Goal: Task Accomplishment & Management: Manage account settings

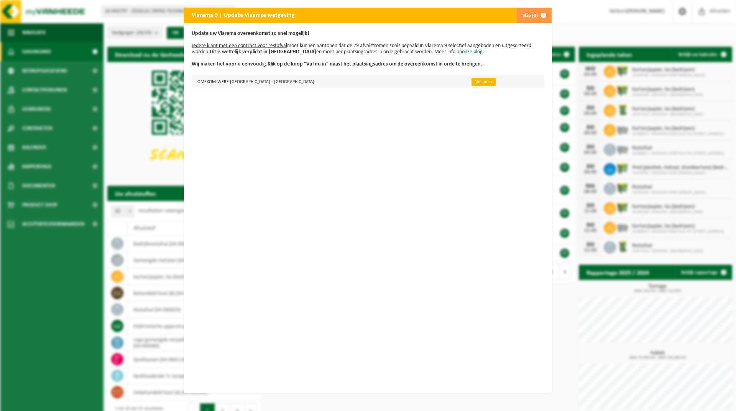
click at [471, 82] on link "Vul nu in" at bounding box center [483, 82] width 24 height 8
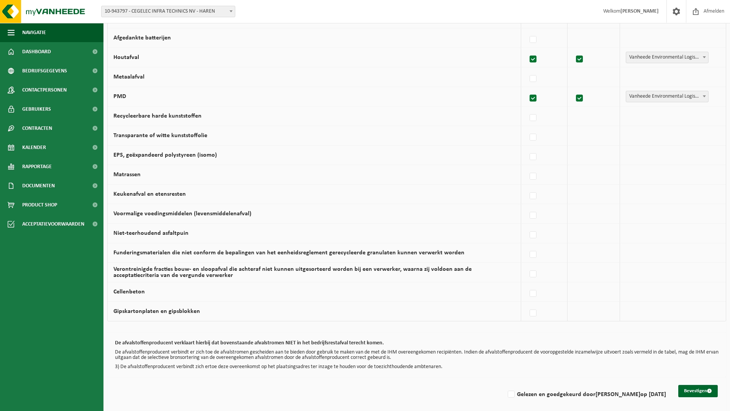
scroll to position [384, 0]
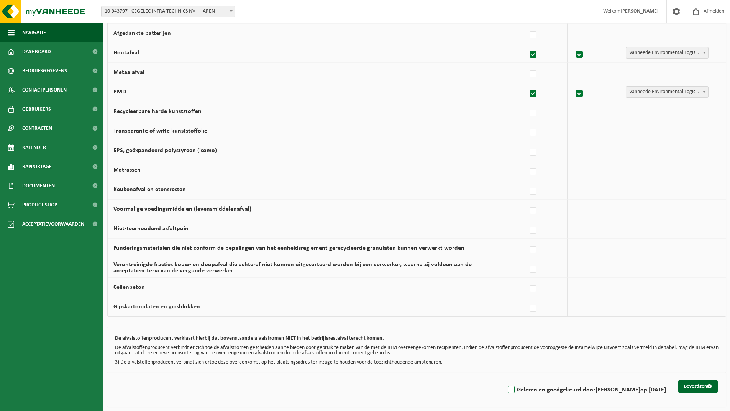
click at [514, 390] on label "Gelezen en goedgekeurd door JOKE DEKNOCK op 03/09/25" at bounding box center [586, 389] width 160 height 11
click at [505, 380] on input "Gelezen en goedgekeurd door JOKE DEKNOCK op 03/09/25" at bounding box center [505, 380] width 0 height 0
checkbox input "true"
click at [699, 389] on button "Bevestigen" at bounding box center [697, 386] width 39 height 12
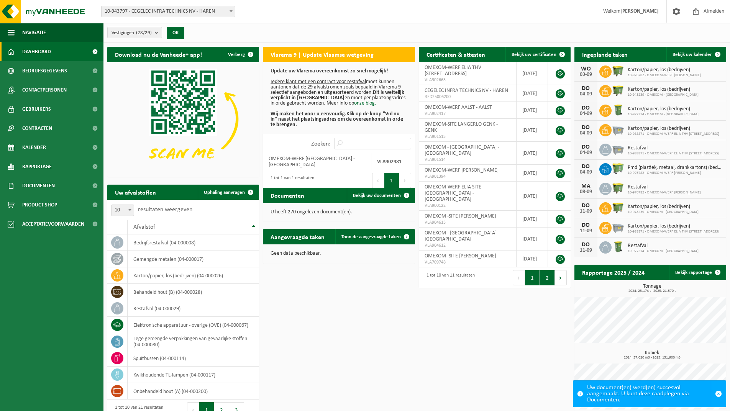
click at [547, 270] on button "2" at bounding box center [547, 277] width 15 height 15
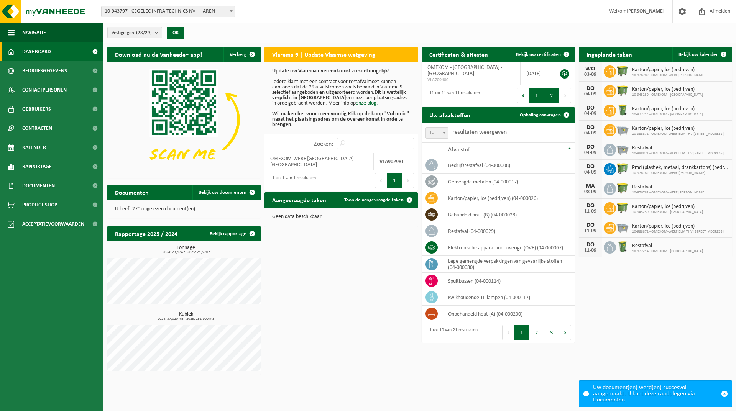
click at [536, 89] on button "1" at bounding box center [536, 95] width 15 height 15
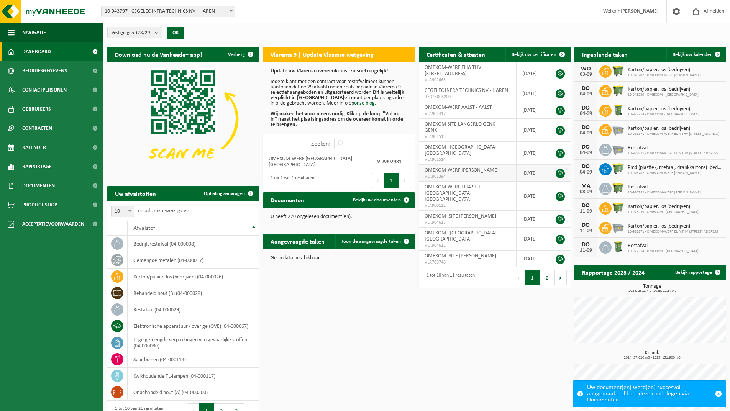
click at [560, 169] on link at bounding box center [560, 173] width 9 height 9
click at [396, 200] on span "Bekijk uw documenten" at bounding box center [377, 200] width 48 height 5
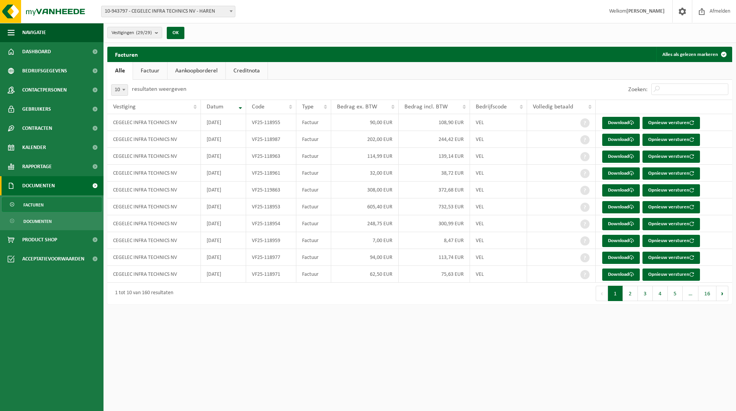
click at [190, 76] on link "Aankoopborderel" at bounding box center [196, 71] width 58 height 18
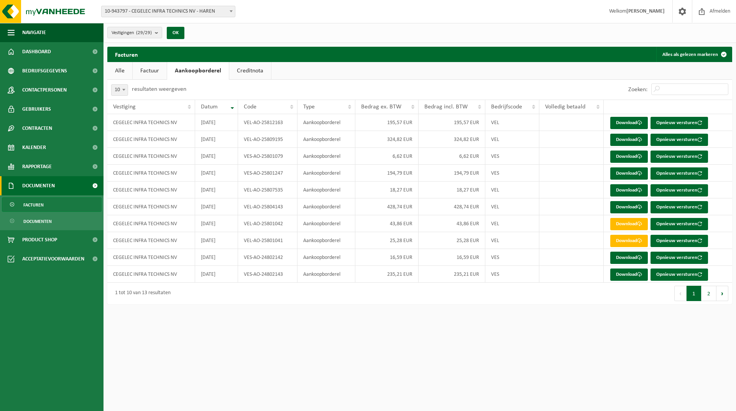
click at [243, 74] on link "Creditnota" at bounding box center [250, 71] width 42 height 18
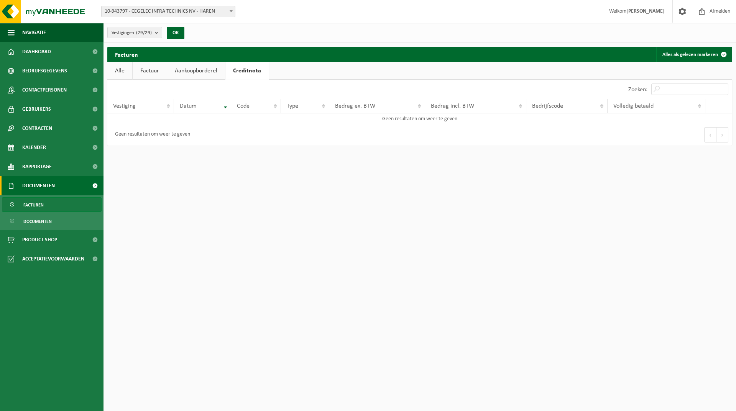
click at [197, 74] on link "Aankoopborderel" at bounding box center [196, 71] width 58 height 18
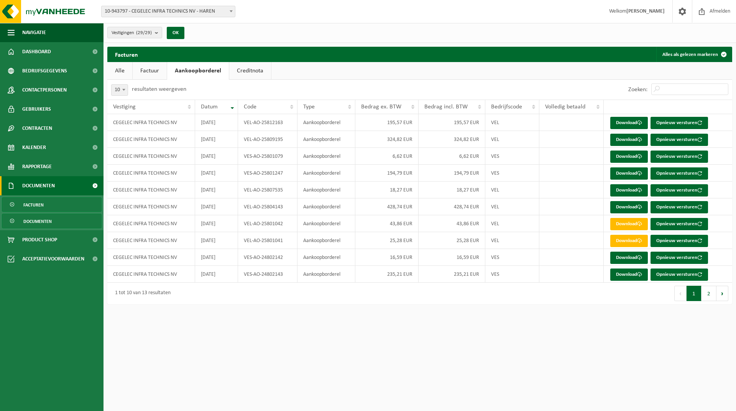
click at [43, 223] on span "Documenten" at bounding box center [37, 221] width 28 height 15
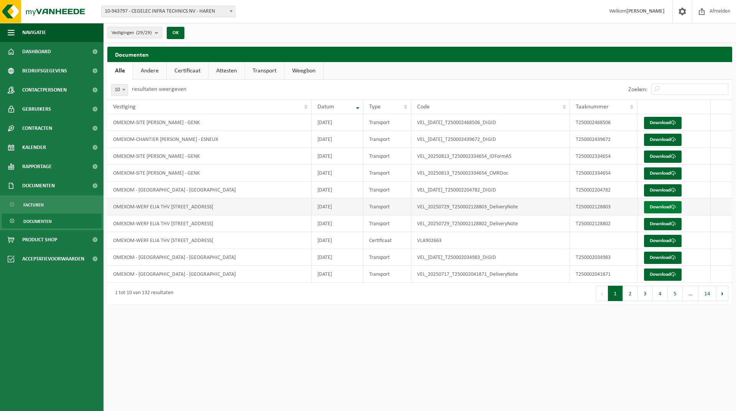
click at [662, 210] on link "Download" at bounding box center [663, 207] width 38 height 12
click at [651, 241] on link "Download" at bounding box center [663, 241] width 38 height 12
click at [722, 296] on button "Volgende" at bounding box center [722, 293] width 12 height 15
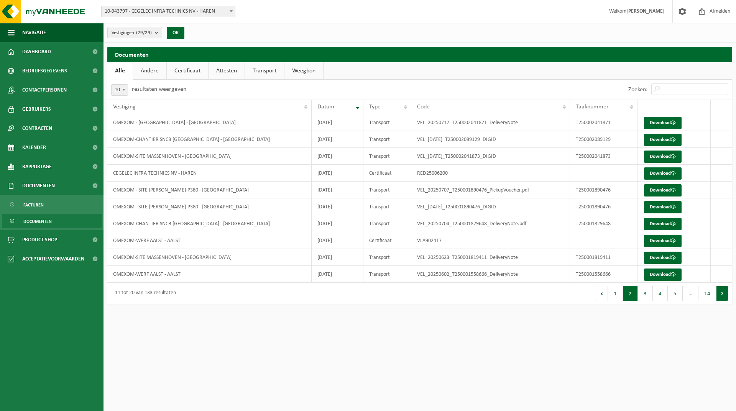
click at [723, 295] on button "Volgende" at bounding box center [722, 293] width 12 height 15
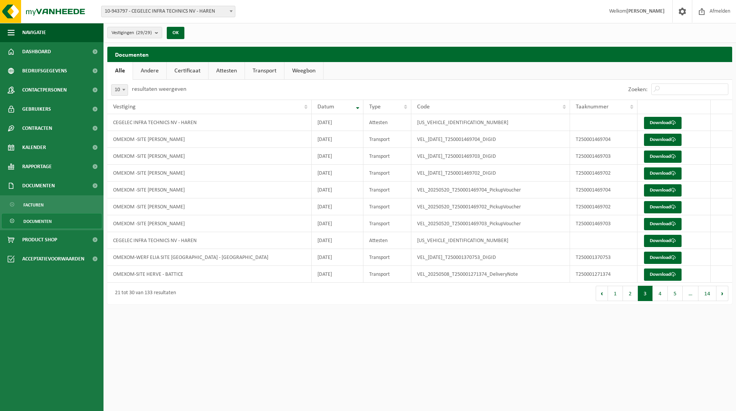
click at [723, 295] on button "Volgende" at bounding box center [722, 293] width 12 height 15
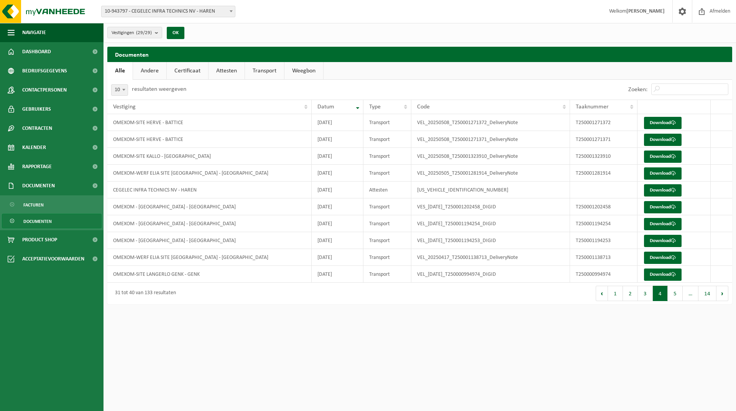
click at [293, 67] on link "Weegbon" at bounding box center [303, 71] width 39 height 18
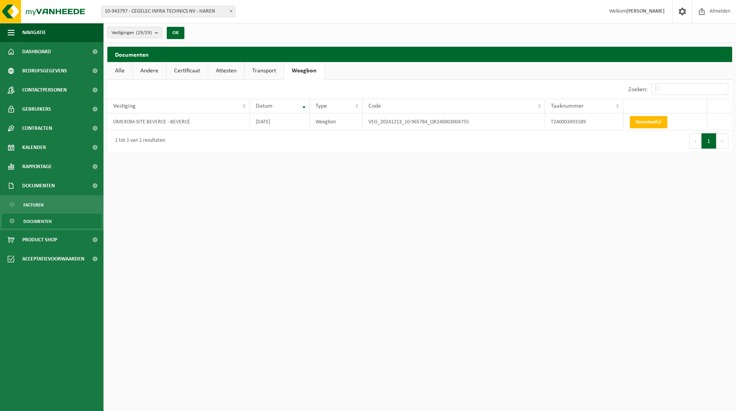
click at [262, 66] on link "Transport" at bounding box center [263, 71] width 39 height 18
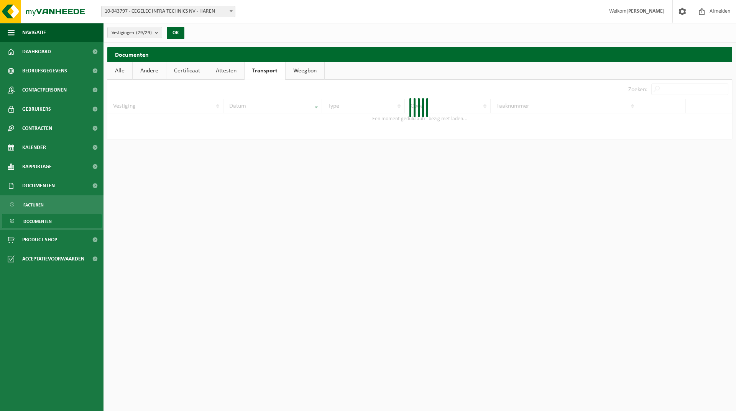
click at [228, 70] on link "Attesten" at bounding box center [226, 71] width 36 height 18
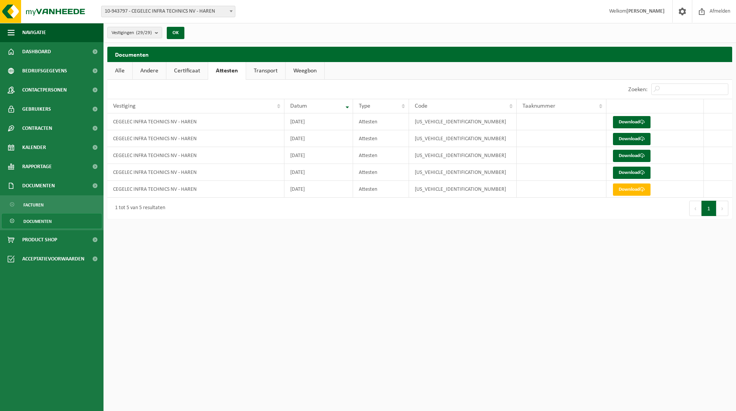
click at [228, 69] on link "Attesten" at bounding box center [227, 71] width 38 height 18
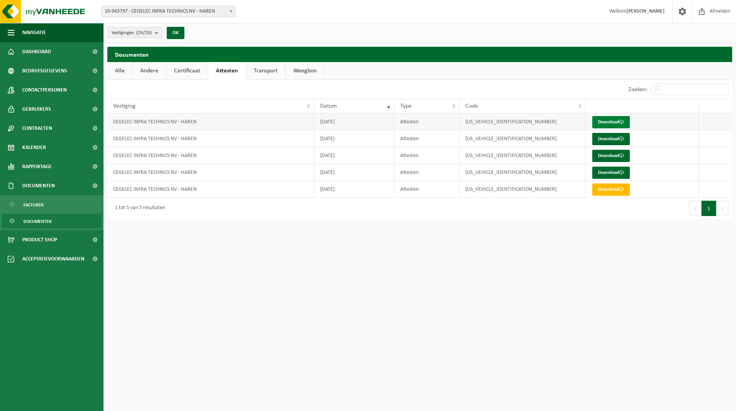
click at [599, 121] on link "Download" at bounding box center [611, 122] width 38 height 12
click at [177, 74] on link "Certificaat" at bounding box center [186, 71] width 41 height 18
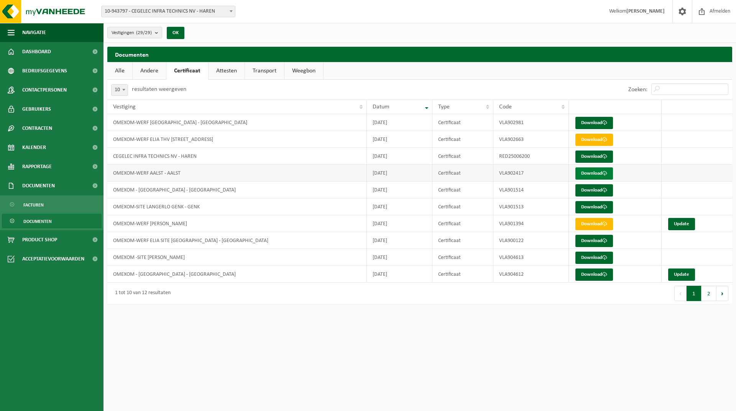
click at [590, 177] on link "Download" at bounding box center [594, 173] width 38 height 12
click at [42, 168] on span "Rapportage" at bounding box center [37, 166] width 30 height 19
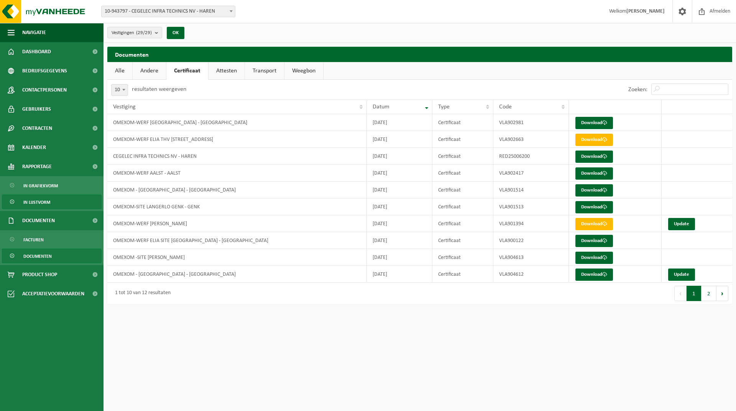
click at [41, 202] on span "In lijstvorm" at bounding box center [36, 202] width 27 height 15
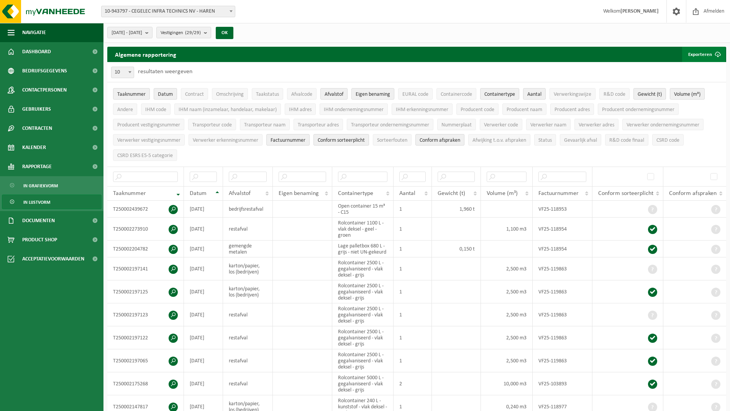
click at [698, 57] on button "Exporteren" at bounding box center [703, 54] width 43 height 15
click at [691, 86] on link "Alle beschikbare kolommen" at bounding box center [690, 84] width 69 height 15
click at [193, 98] on button "Contract" at bounding box center [194, 93] width 27 height 11
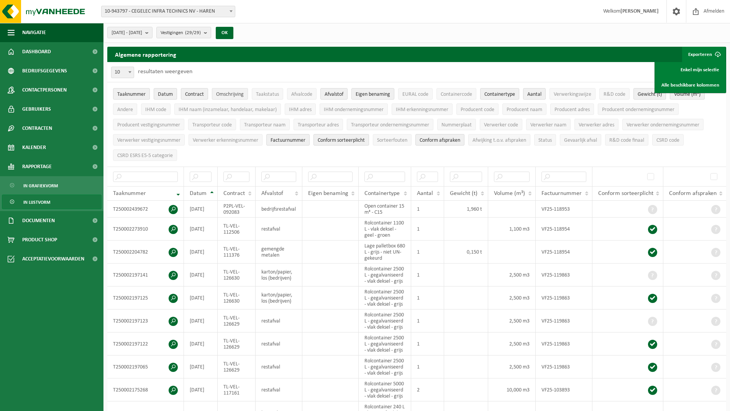
click at [223, 95] on span "Omschrijving" at bounding box center [230, 95] width 28 height 6
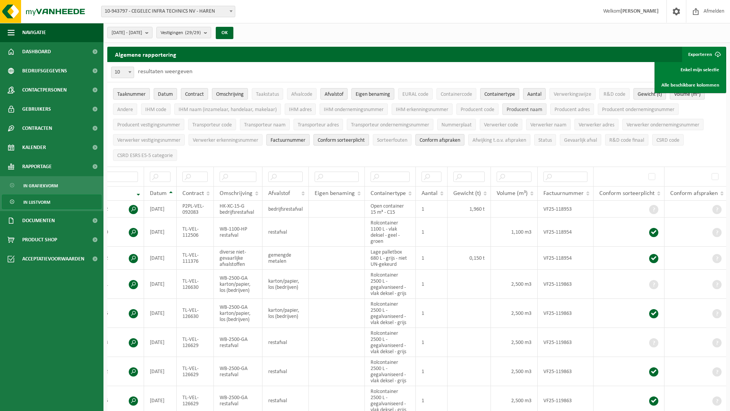
click at [513, 112] on span "Producent naam" at bounding box center [525, 110] width 36 height 6
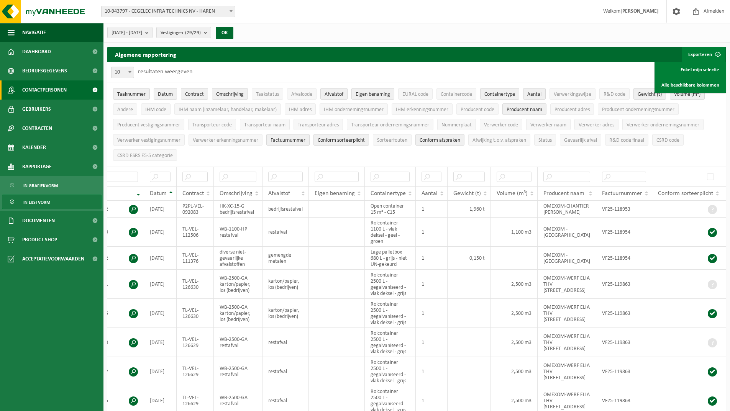
click at [33, 92] on span "Contactpersonen" at bounding box center [44, 89] width 44 height 19
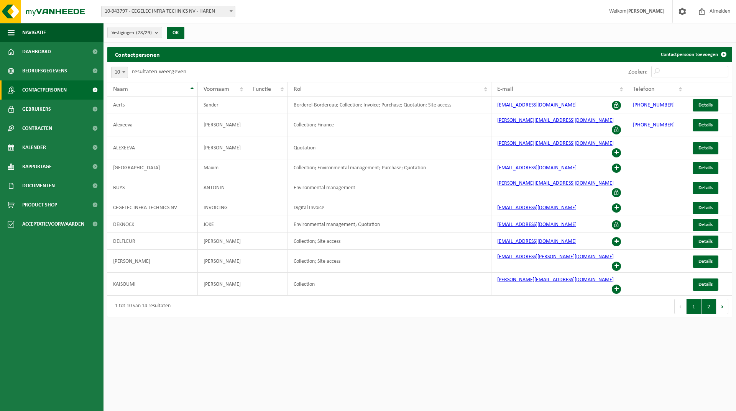
click at [709, 299] on button "2" at bounding box center [708, 306] width 15 height 15
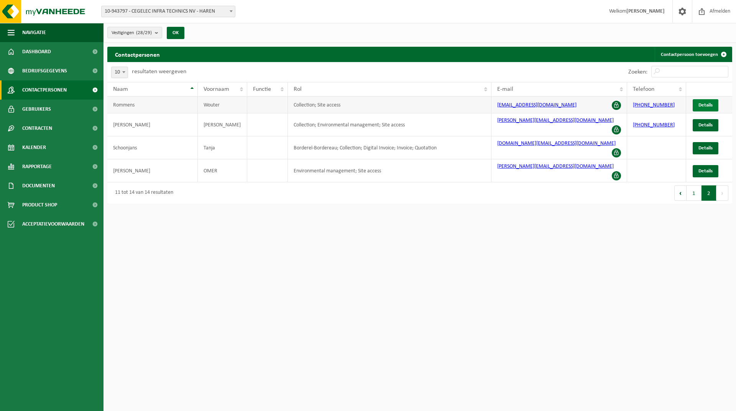
click at [702, 107] on span "Details" at bounding box center [705, 105] width 14 height 5
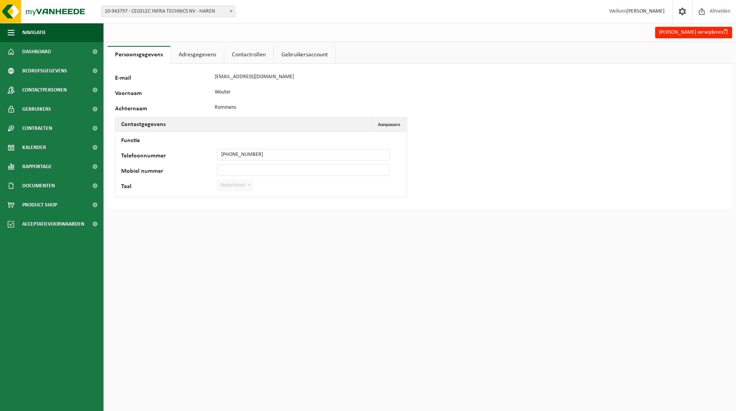
click at [249, 55] on link "Contactrollen" at bounding box center [248, 55] width 49 height 18
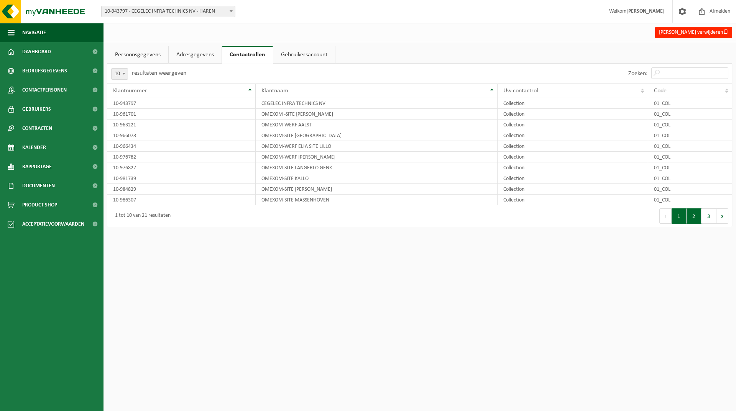
click at [696, 220] on button "2" at bounding box center [693, 215] width 15 height 15
click at [712, 221] on button "3" at bounding box center [708, 215] width 15 height 15
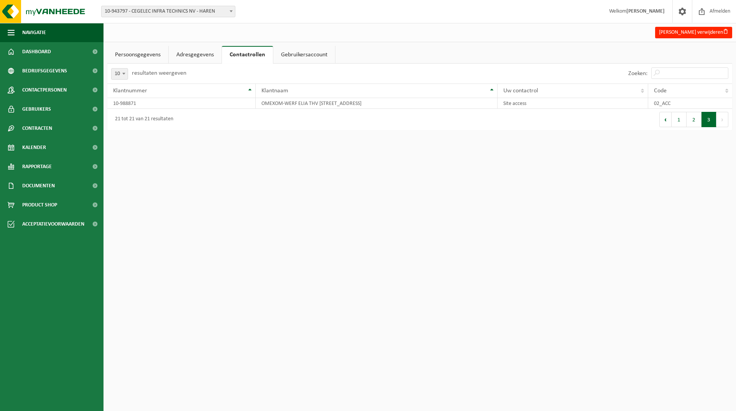
click at [291, 57] on link "Gebruikersaccount" at bounding box center [304, 55] width 62 height 18
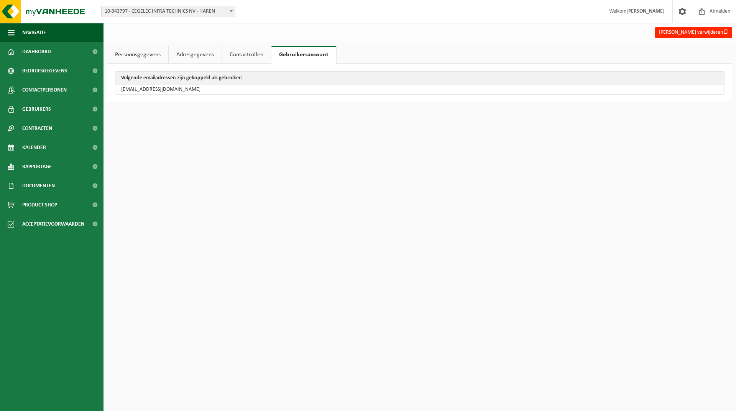
click at [139, 57] on link "Persoonsgegevens" at bounding box center [137, 55] width 61 height 18
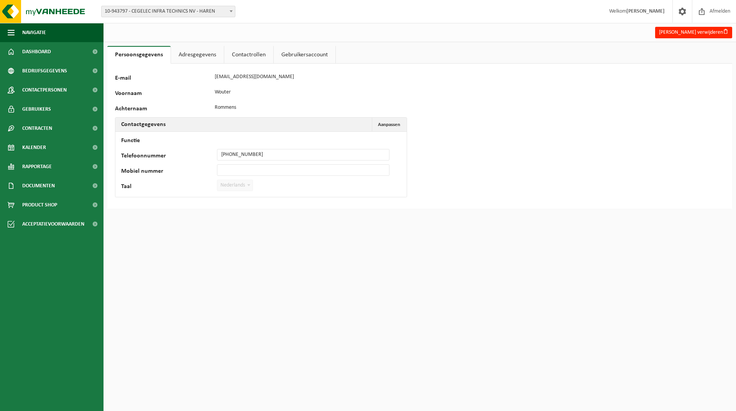
click at [193, 53] on link "Adresgegevens" at bounding box center [197, 55] width 53 height 18
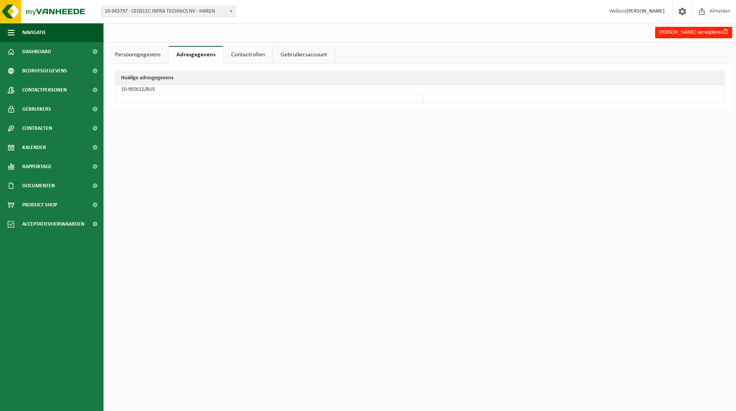
click at [246, 52] on link "Contactrollen" at bounding box center [247, 55] width 49 height 18
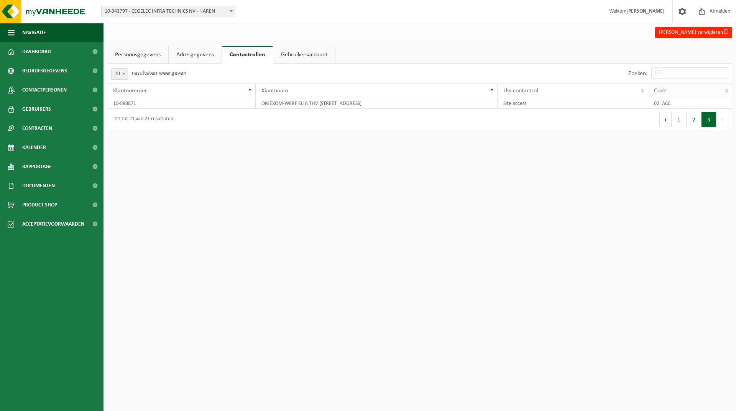
click at [728, 91] on th "Code" at bounding box center [690, 91] width 84 height 15
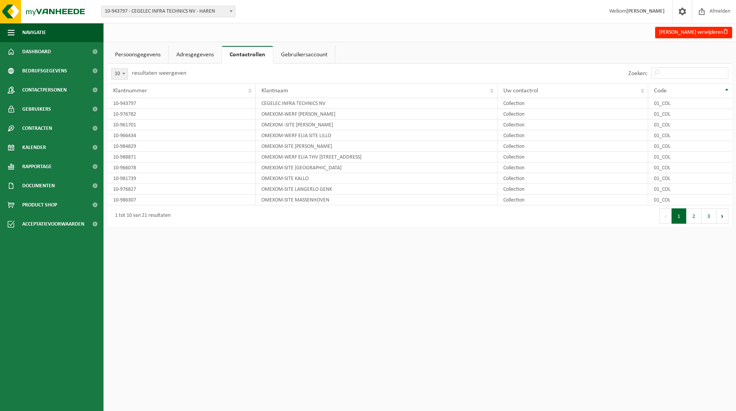
click at [288, 59] on link "Gebruikersaccount" at bounding box center [304, 55] width 62 height 18
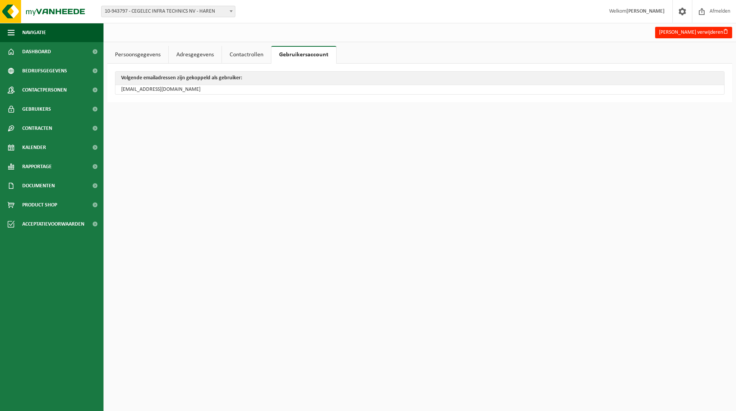
click at [119, 61] on link "Persoonsgegevens" at bounding box center [137, 55] width 61 height 18
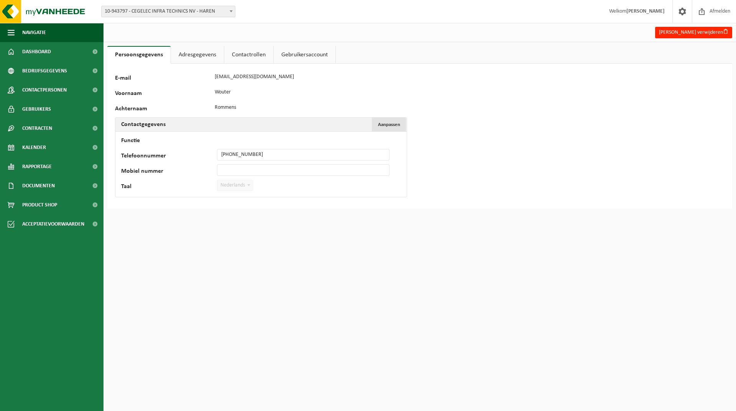
click at [397, 126] on span "Aanpassen" at bounding box center [389, 124] width 22 height 5
click at [383, 127] on span "Annuleren" at bounding box center [389, 124] width 22 height 5
click at [259, 59] on link "Contactrollen" at bounding box center [248, 55] width 49 height 18
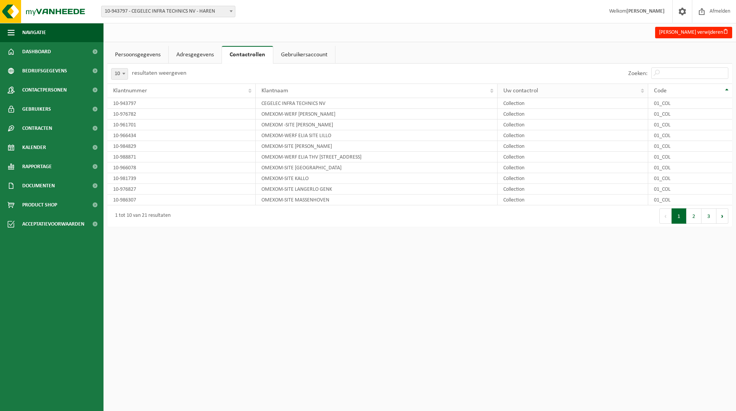
click at [520, 91] on span "Uw contactrol" at bounding box center [520, 91] width 35 height 6
click at [146, 54] on link "Persoonsgegevens" at bounding box center [137, 55] width 61 height 18
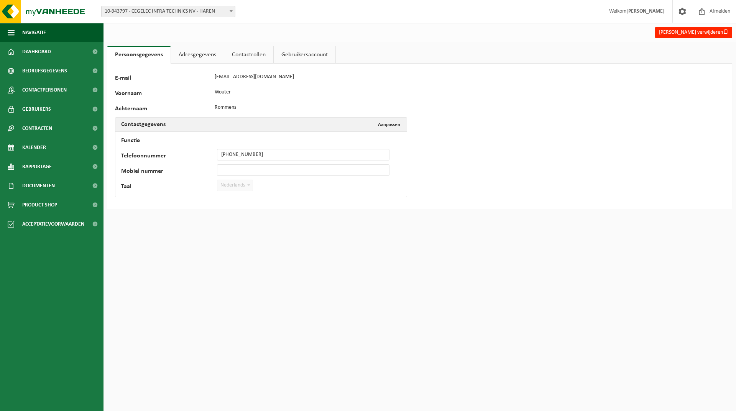
click at [305, 59] on link "Gebruikersaccount" at bounding box center [305, 55] width 62 height 18
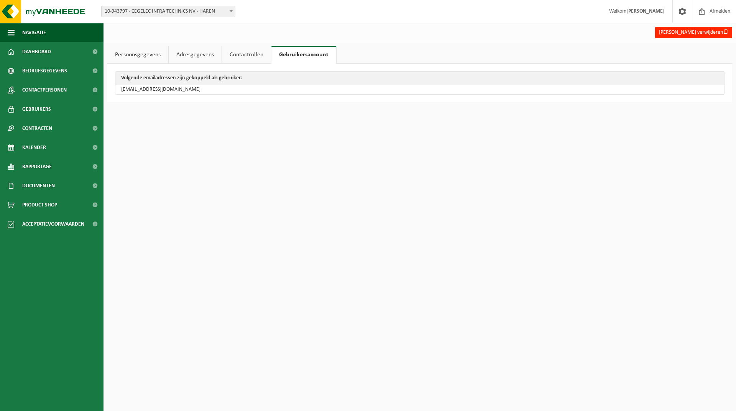
click at [189, 56] on link "Adresgegevens" at bounding box center [195, 55] width 53 height 18
click at [138, 90] on td "10-992612/BUS" at bounding box center [419, 90] width 608 height 10
click at [150, 56] on link "Persoonsgegevens" at bounding box center [137, 55] width 61 height 18
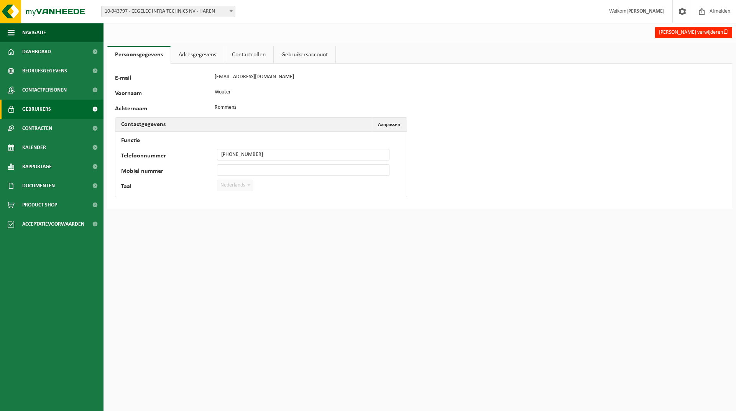
click at [92, 108] on span at bounding box center [94, 109] width 17 height 19
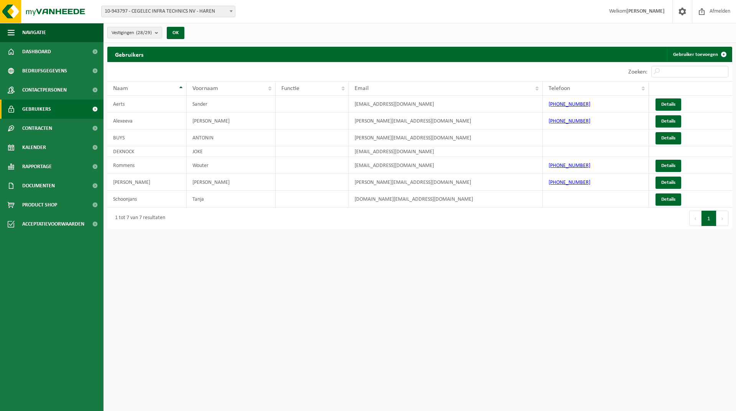
click at [721, 221] on button "Volgende" at bounding box center [722, 218] width 12 height 15
click at [121, 166] on td "Rommens" at bounding box center [146, 165] width 79 height 17
click at [315, 162] on td at bounding box center [311, 165] width 73 height 17
click at [316, 167] on td at bounding box center [311, 165] width 73 height 17
click at [679, 163] on link "Details" at bounding box center [668, 166] width 26 height 12
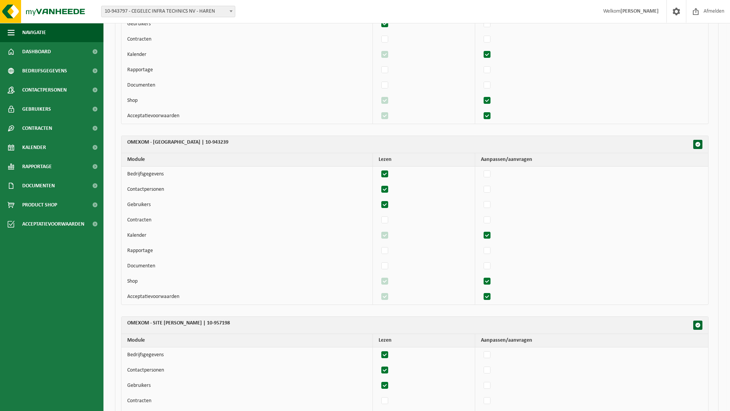
scroll to position [345, 0]
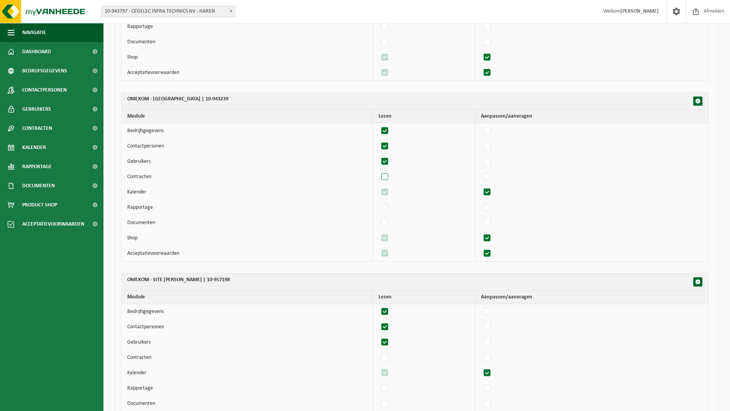
click at [390, 179] on label"] at bounding box center [385, 176] width 11 height 11
click at [379, 171] on input "checkbox" at bounding box center [378, 171] width 0 height 0
checkbox input "true"
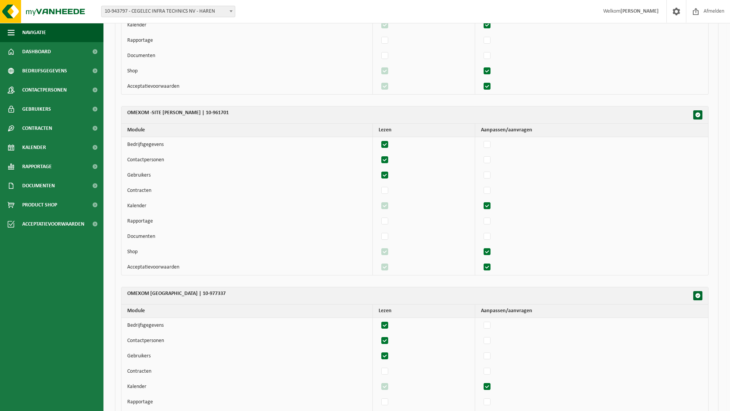
scroll to position [881, 0]
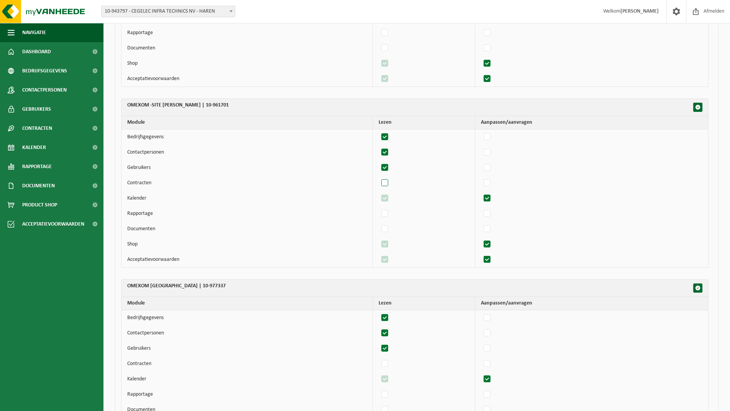
click at [389, 182] on label"] at bounding box center [385, 182] width 11 height 11
click at [379, 177] on input "checkbox" at bounding box center [378, 177] width 0 height 0
checkbox input "true"
click at [387, 227] on label"] at bounding box center [385, 228] width 11 height 11
click at [379, 223] on input "checkbox" at bounding box center [378, 223] width 0 height 0
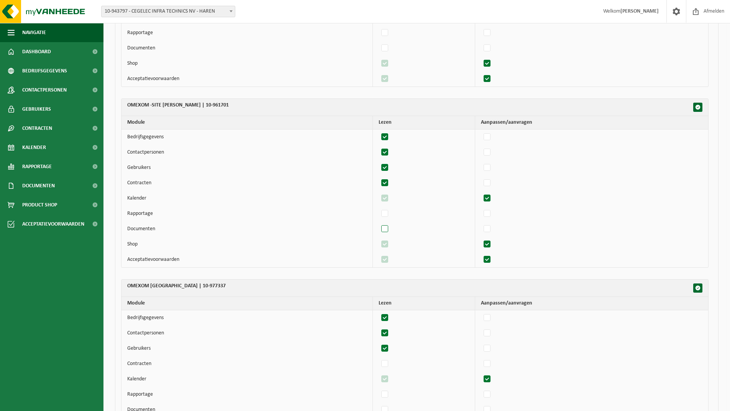
checkbox input "true"
click at [389, 213] on label"] at bounding box center [385, 213] width 11 height 11
click at [379, 208] on input "checkbox" at bounding box center [378, 208] width 0 height 0
checkbox input "true"
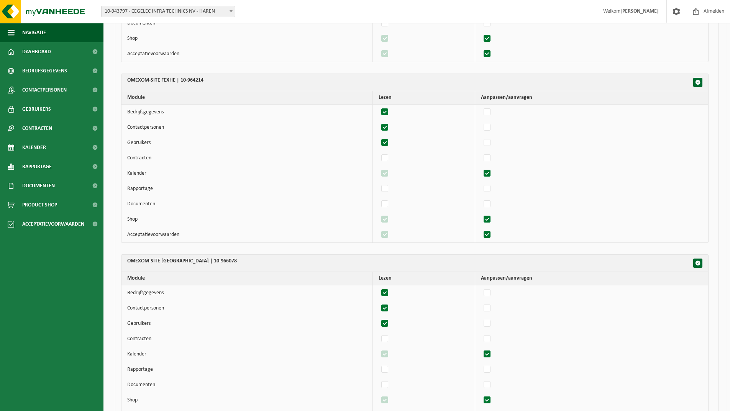
scroll to position [2797, 0]
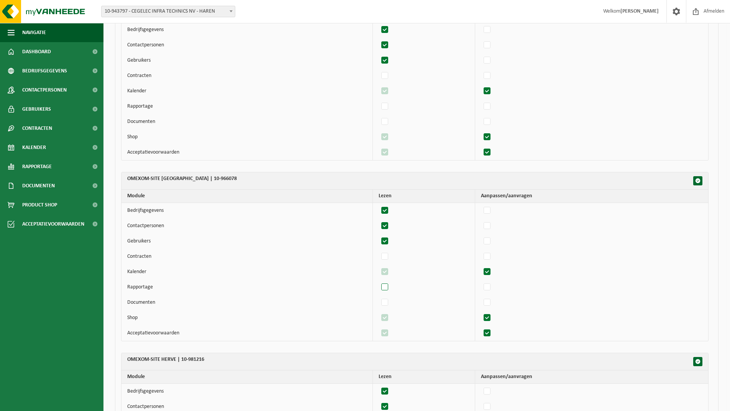
click at [390, 289] on label"] at bounding box center [385, 287] width 11 height 11
click at [379, 282] on input "checkbox" at bounding box center [378, 281] width 0 height 0
checkbox input "true"
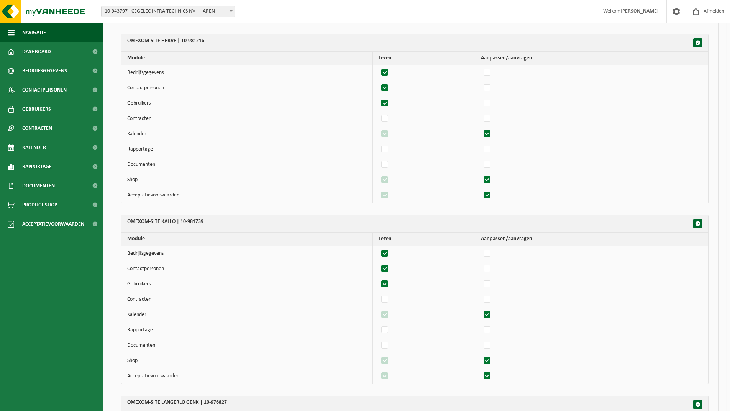
scroll to position [3142, 0]
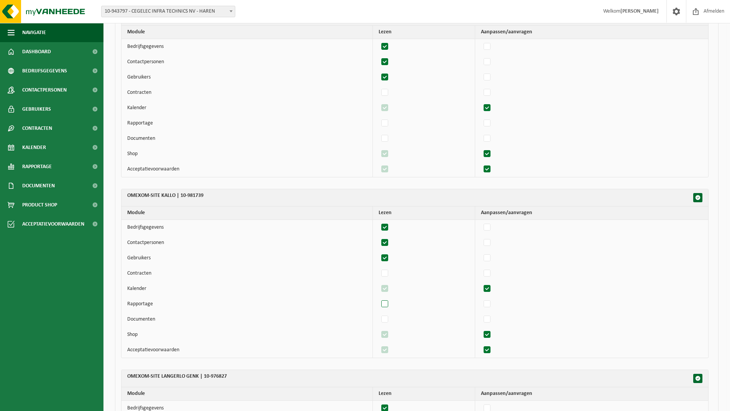
click at [388, 302] on label"] at bounding box center [385, 303] width 11 height 11
click at [379, 298] on input "checkbox" at bounding box center [378, 298] width 0 height 0
checkbox input "true"
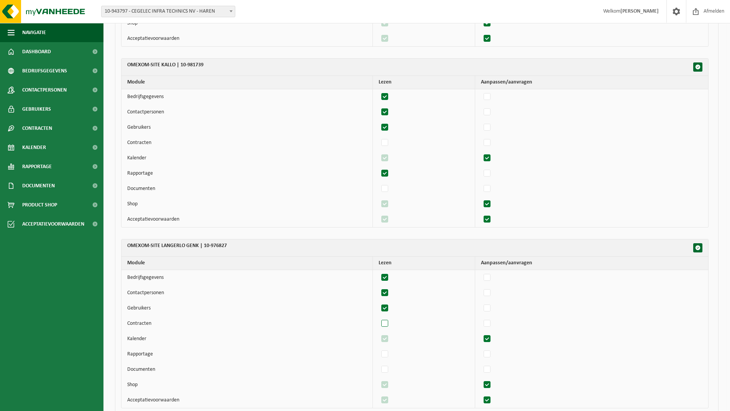
scroll to position [3295, 0]
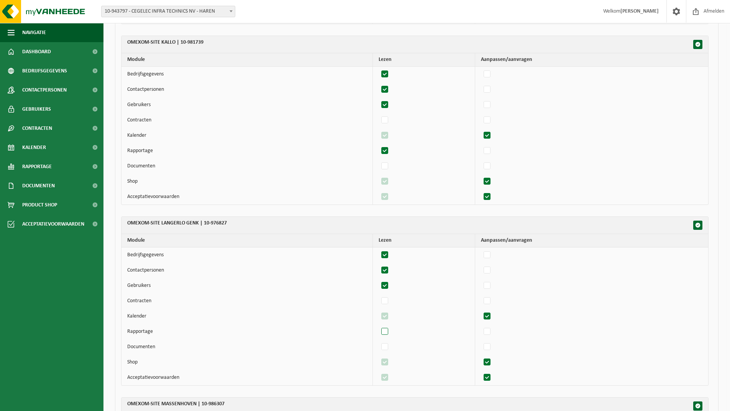
click at [387, 332] on label"] at bounding box center [385, 331] width 11 height 11
click at [379, 326] on input "checkbox" at bounding box center [378, 326] width 0 height 0
checkbox input "true"
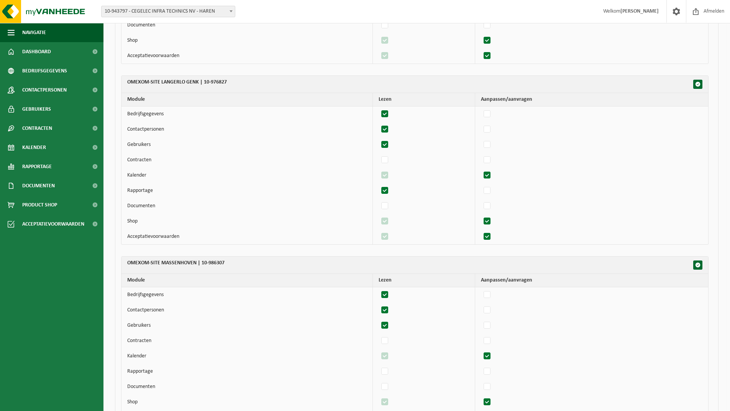
scroll to position [3487, 0]
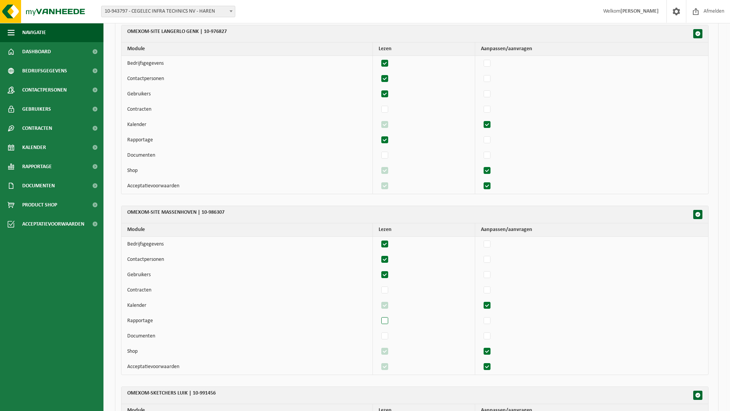
click at [390, 320] on label"] at bounding box center [385, 320] width 11 height 11
click at [379, 315] on input "checkbox" at bounding box center [378, 315] width 0 height 0
checkbox input "true"
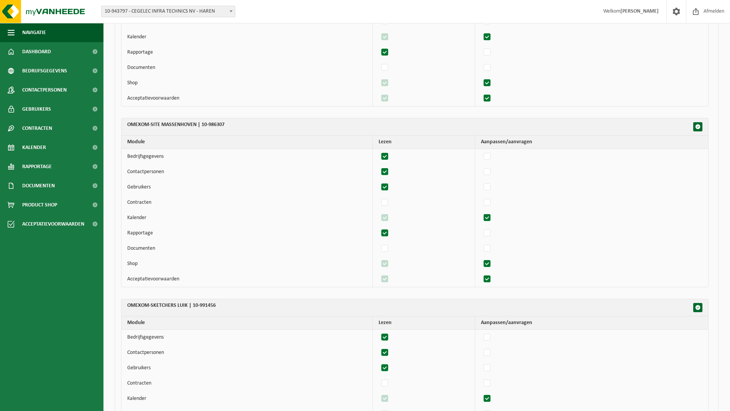
scroll to position [3678, 0]
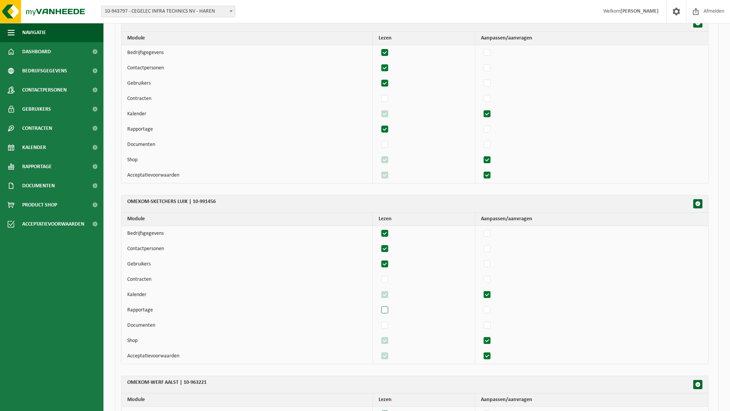
click at [387, 313] on label"] at bounding box center [385, 310] width 11 height 11
click at [379, 305] on input "checkbox" at bounding box center [378, 304] width 0 height 0
checkbox input "true"
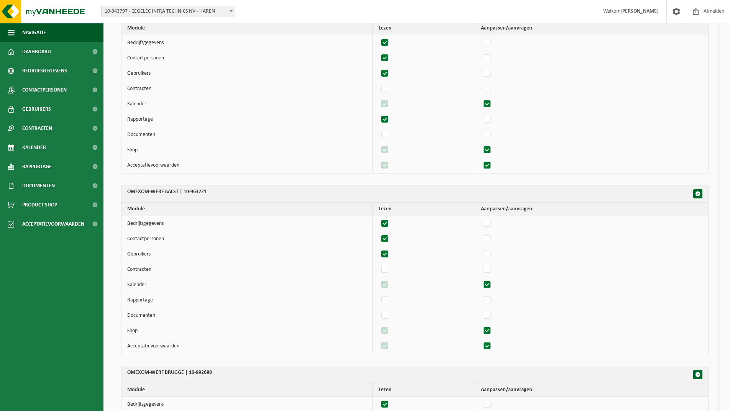
scroll to position [3870, 0]
click at [389, 302] on label"] at bounding box center [385, 299] width 11 height 11
click at [379, 294] on input "checkbox" at bounding box center [378, 293] width 0 height 0
checkbox input "true"
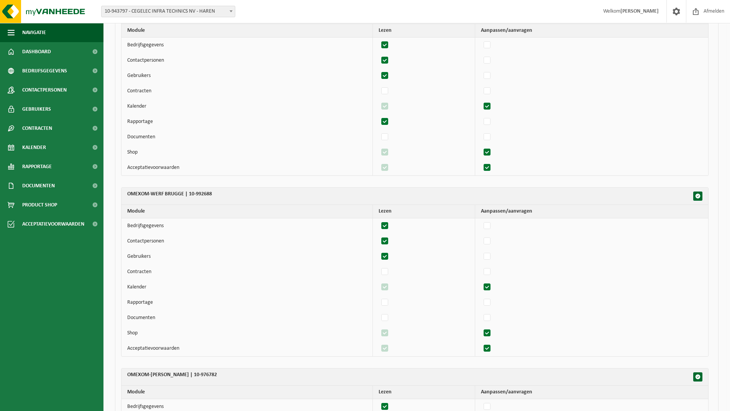
scroll to position [4061, 0]
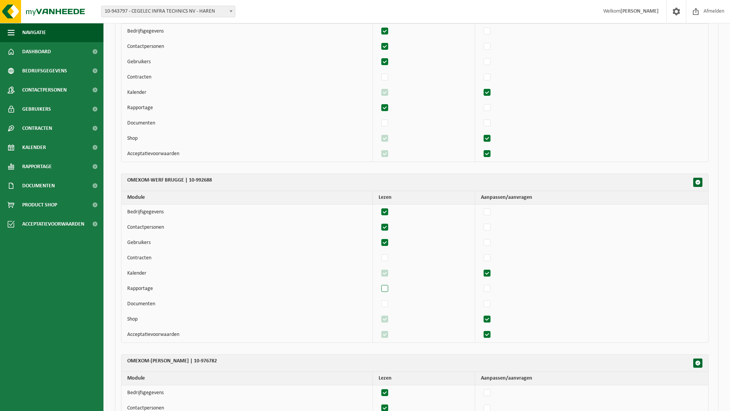
drag, startPoint x: 387, startPoint y: 290, endPoint x: 397, endPoint y: 289, distance: 9.6
click at [388, 290] on label"] at bounding box center [385, 288] width 11 height 11
click at [379, 283] on input "checkbox" at bounding box center [378, 283] width 0 height 0
checkbox input "true"
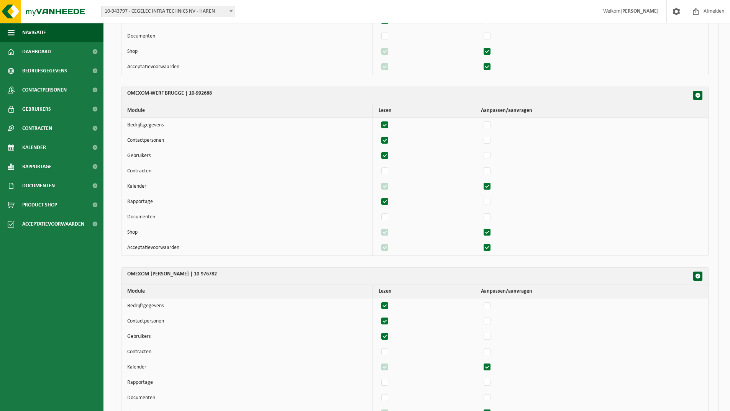
scroll to position [4253, 0]
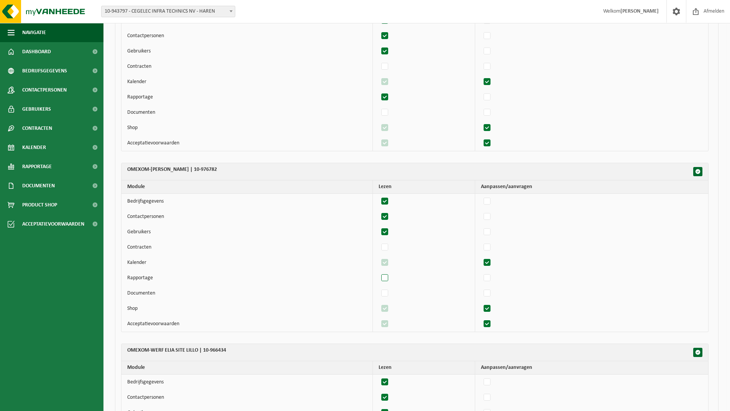
click at [388, 280] on label"] at bounding box center [385, 277] width 11 height 11
click at [379, 272] on input "checkbox" at bounding box center [378, 272] width 0 height 0
checkbox input "true"
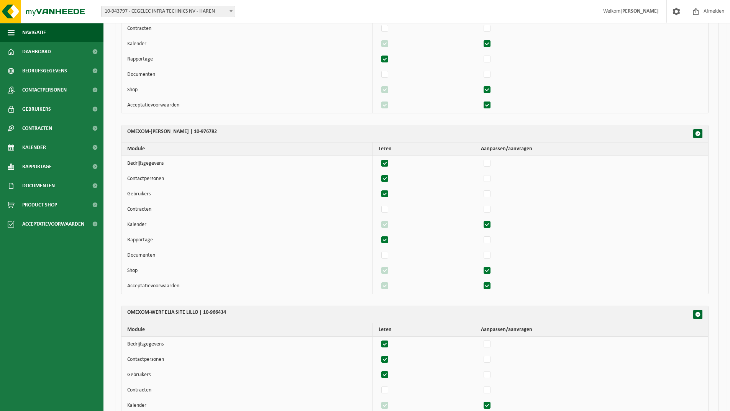
scroll to position [4445, 0]
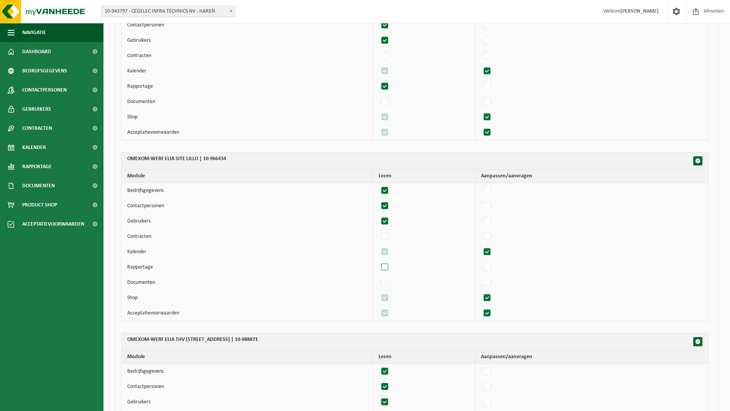
click at [388, 268] on label"] at bounding box center [385, 267] width 11 height 11
click at [379, 262] on input "checkbox" at bounding box center [378, 261] width 0 height 0
checkbox input "true"
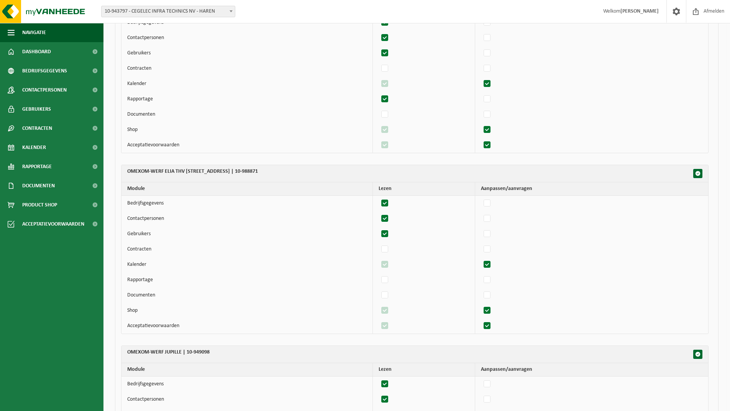
scroll to position [4636, 0]
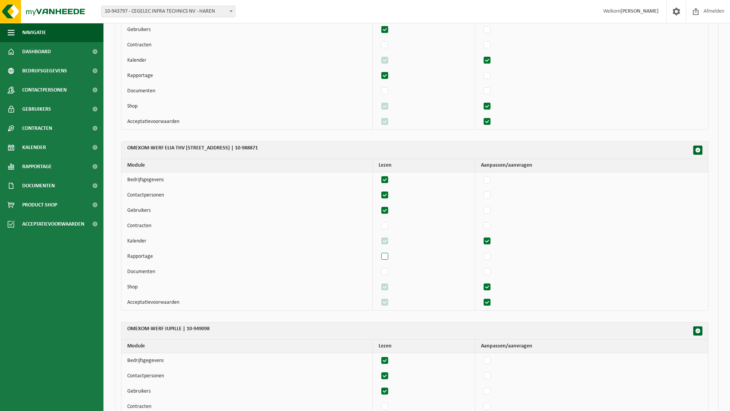
click at [390, 256] on label"] at bounding box center [385, 256] width 11 height 11
click at [379, 251] on input "checkbox" at bounding box center [378, 251] width 0 height 0
checkbox input "true"
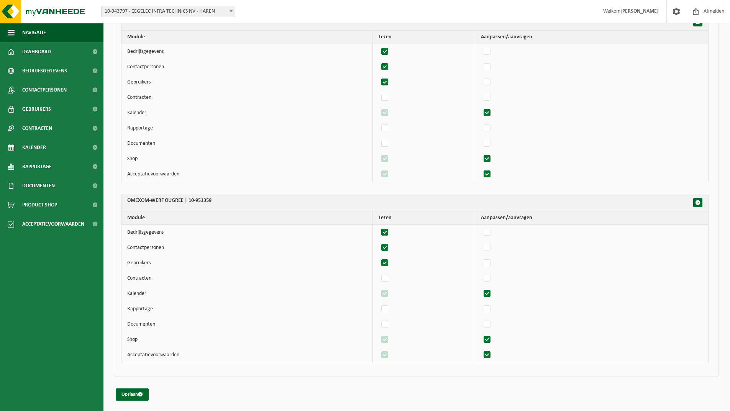
scroll to position [4946, 0]
click at [127, 393] on button "Opslaan" at bounding box center [132, 394] width 33 height 12
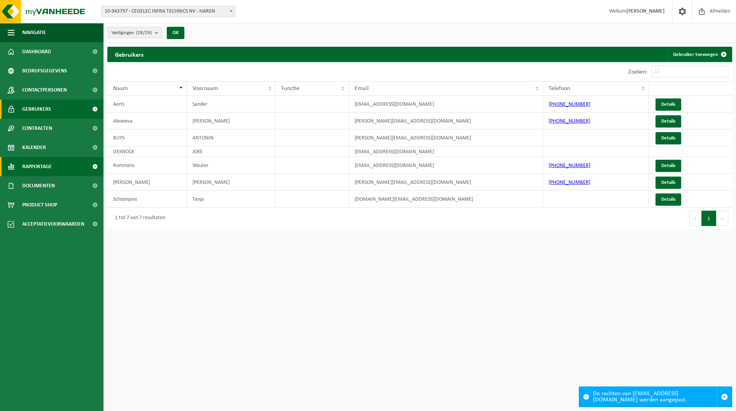
click at [28, 166] on span "Rapportage" at bounding box center [37, 166] width 30 height 19
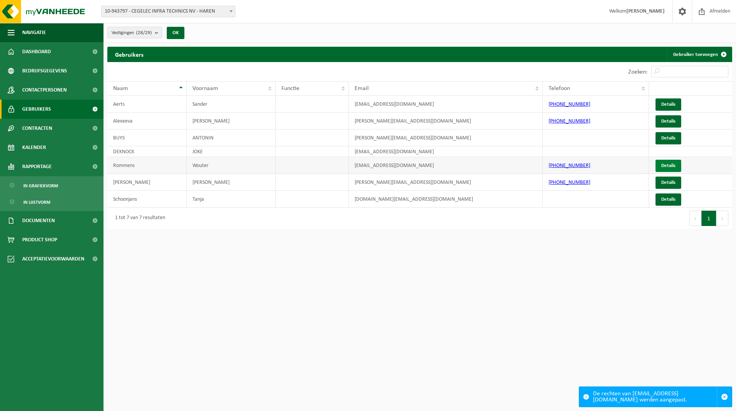
click at [671, 167] on link "Details" at bounding box center [668, 166] width 26 height 12
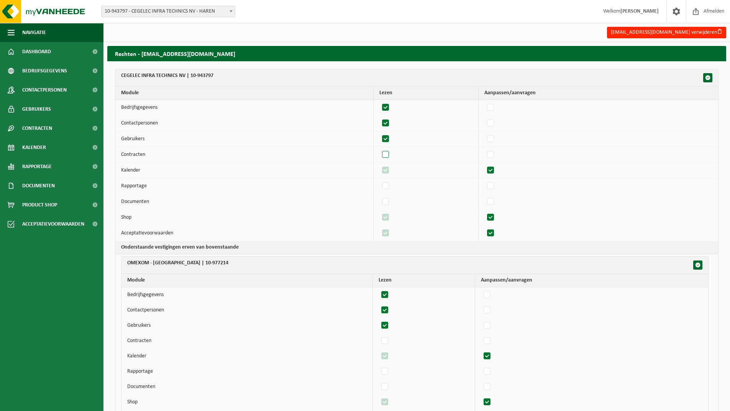
click at [387, 153] on label"] at bounding box center [385, 154] width 11 height 11
click at [379, 149] on input "checkbox" at bounding box center [379, 149] width 0 height 0
checkbox input "true"
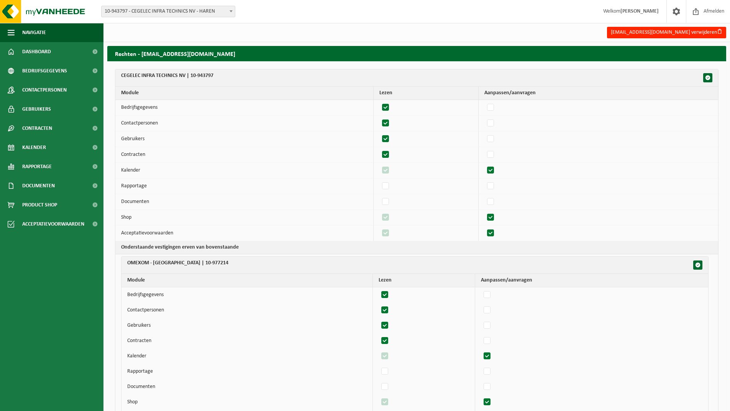
checkbox input "true"
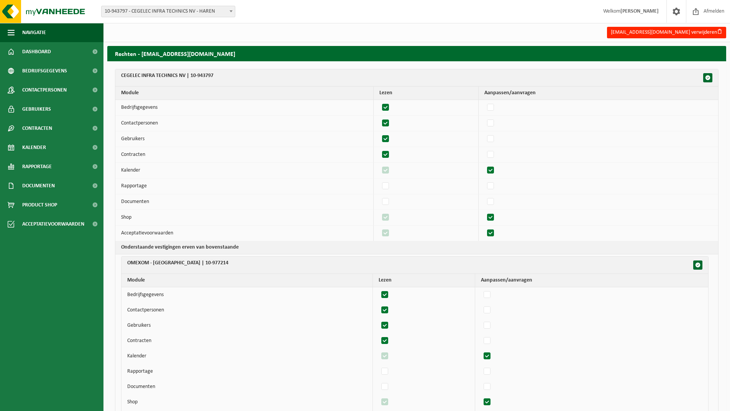
checkbox input "true"
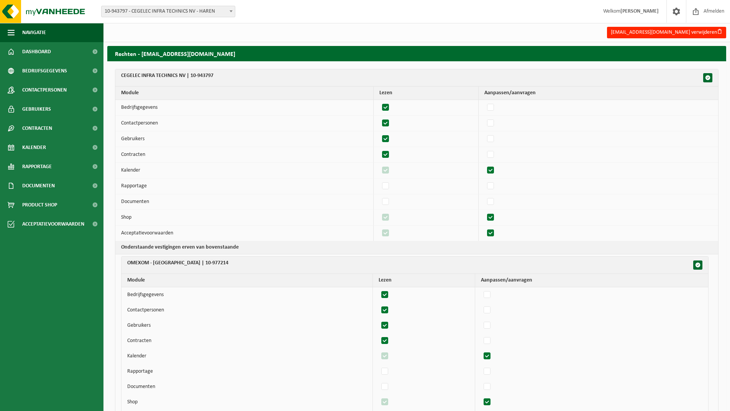
checkbox input "true"
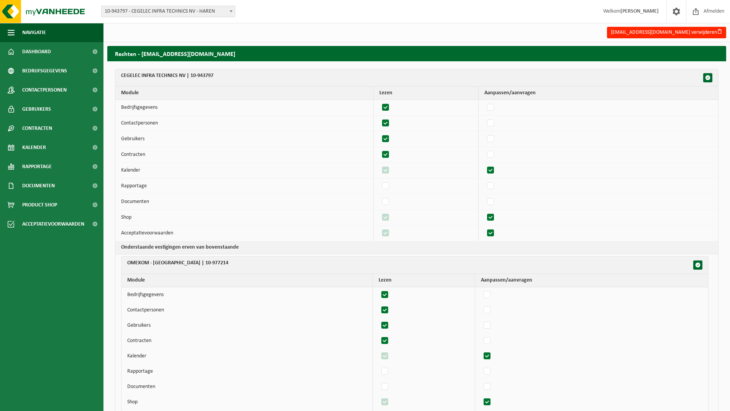
checkbox input "true"
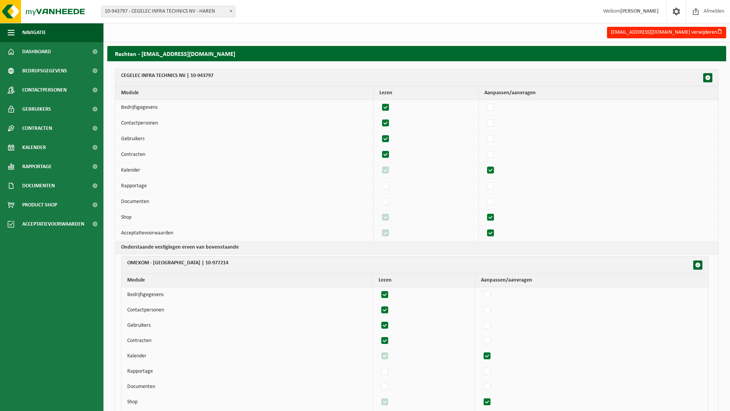
checkbox input "true"
click at [389, 156] on label"] at bounding box center [385, 154] width 11 height 11
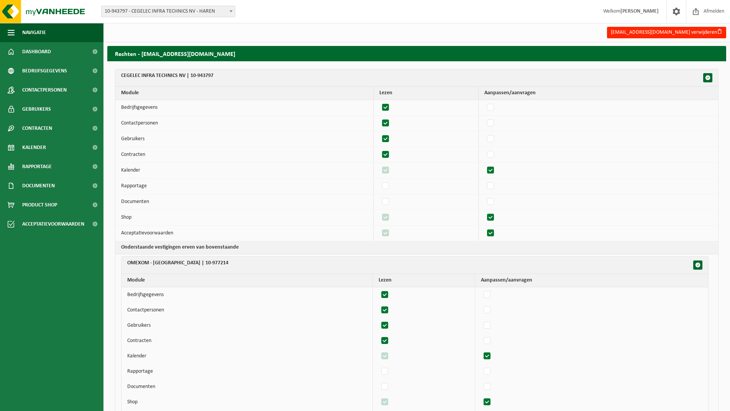
click at [379, 149] on input "checkbox" at bounding box center [379, 149] width 0 height 0
checkbox input "false"
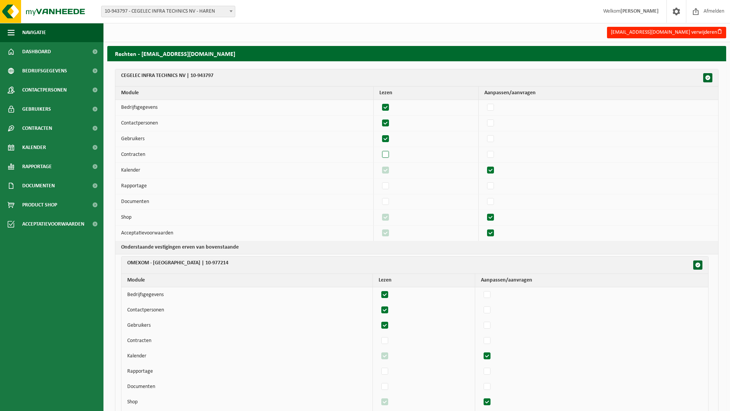
checkbox input "false"
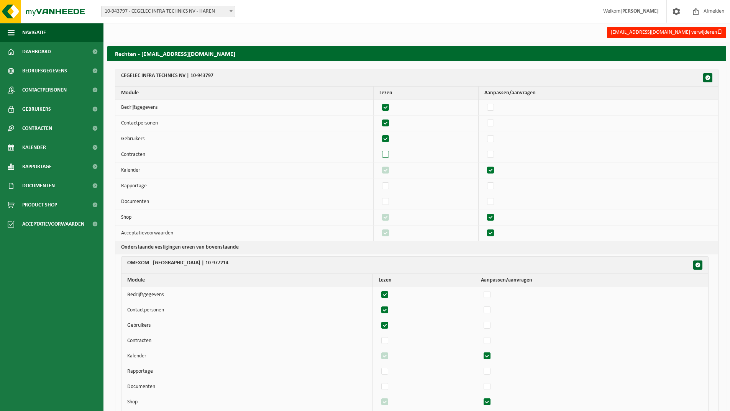
checkbox input "false"
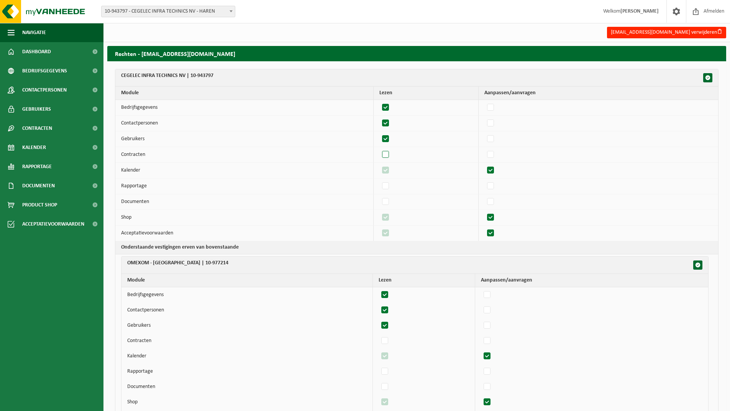
checkbox input "false"
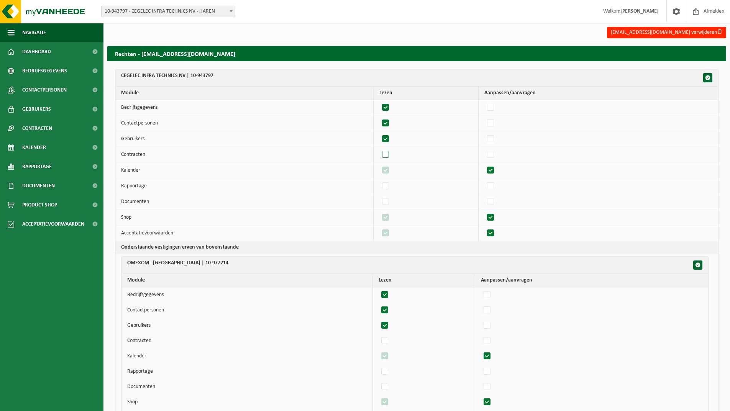
checkbox input "false"
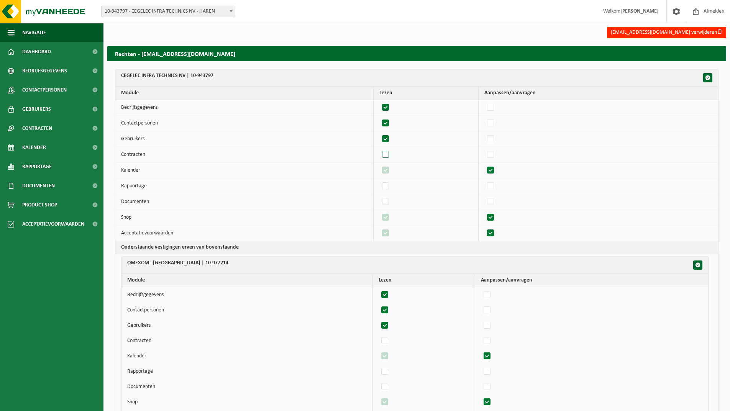
checkbox input "false"
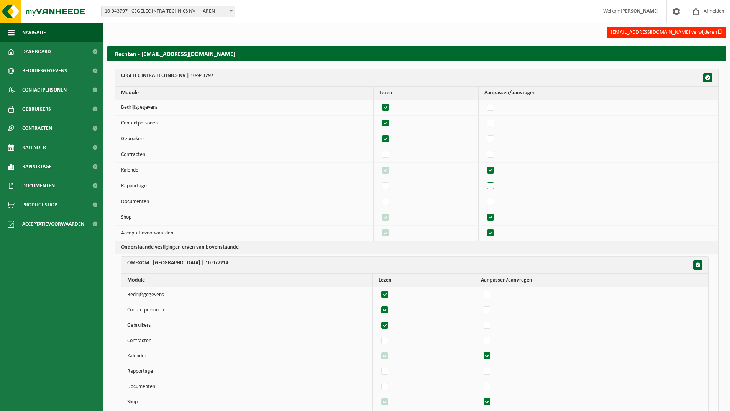
click at [495, 187] on label"] at bounding box center [490, 185] width 11 height 11
click at [484, 180] on input "checkbox" at bounding box center [484, 180] width 0 height 0
checkbox input "true"
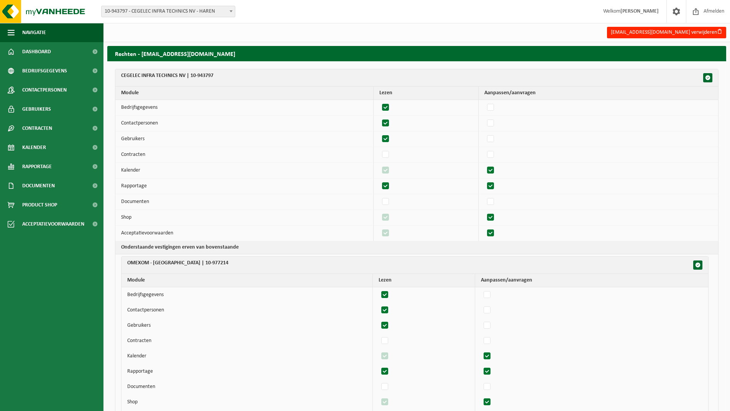
checkbox input "true"
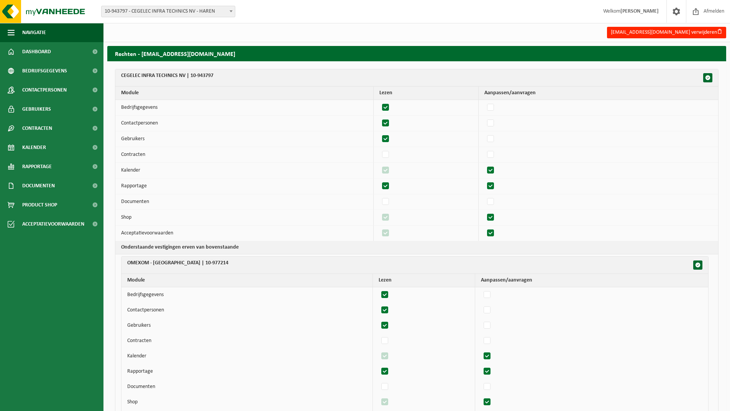
checkbox input "true"
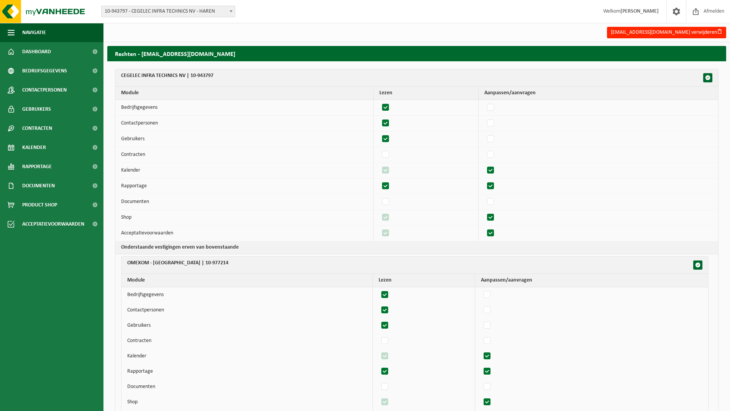
checkbox input "true"
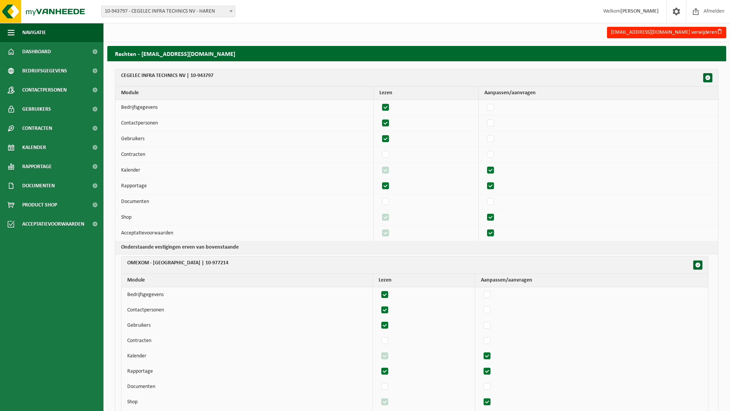
checkbox input "true"
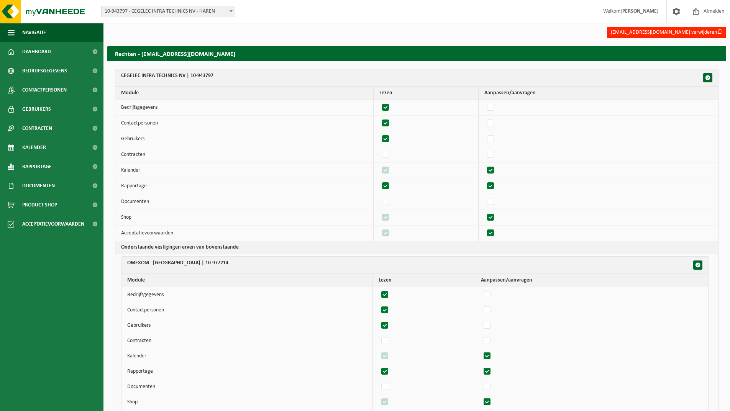
checkbox input "true"
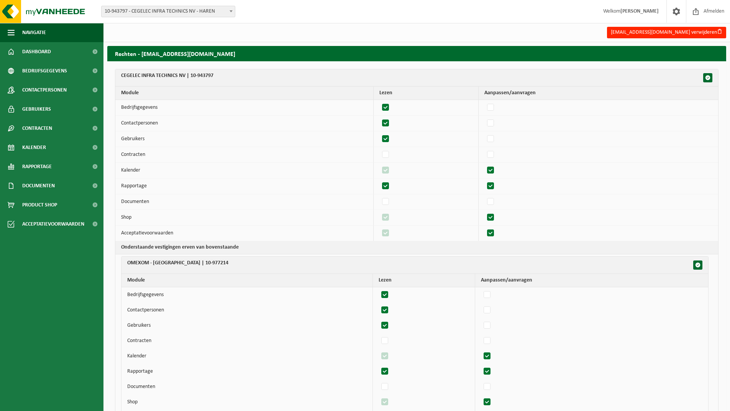
checkbox input "true"
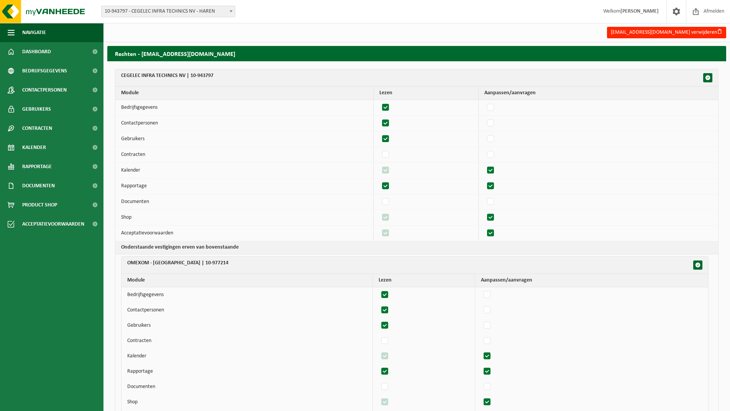
checkbox input "true"
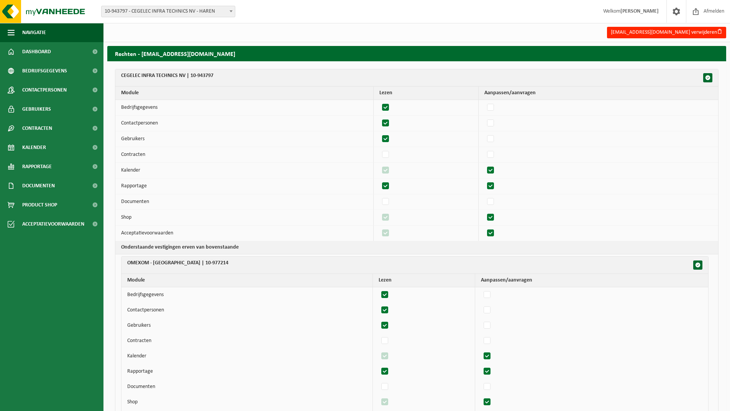
checkbox input "true"
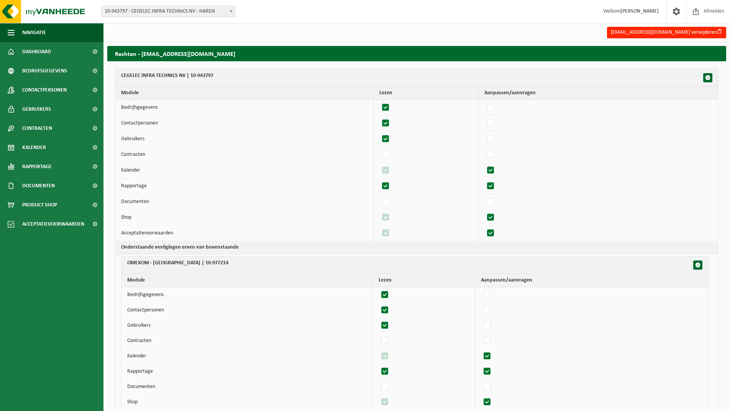
checkbox input "true"
click at [496, 188] on label"] at bounding box center [490, 185] width 11 height 11
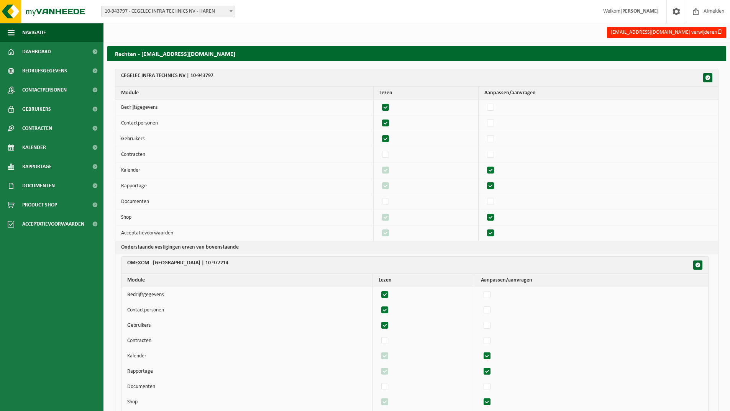
click at [484, 180] on input "checkbox" at bounding box center [484, 180] width 0 height 0
checkbox input "false"
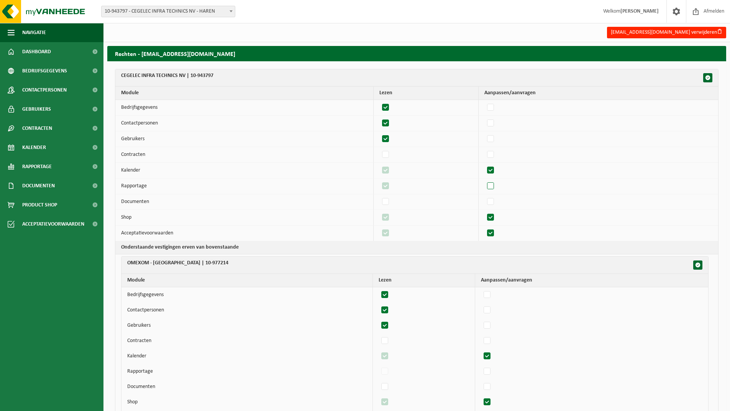
checkbox input "false"
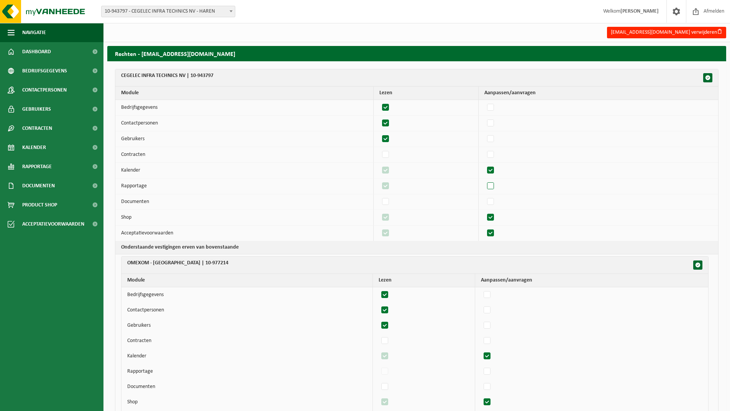
checkbox input "false"
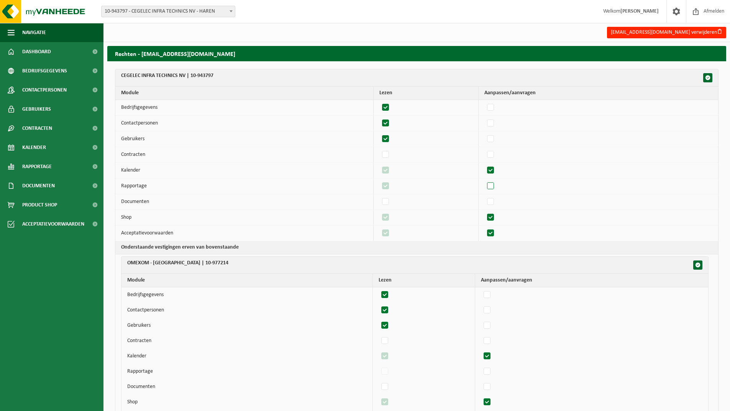
checkbox input "false"
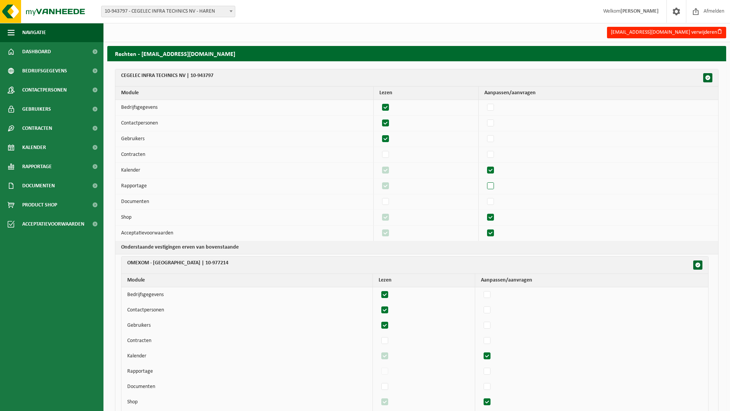
checkbox input "false"
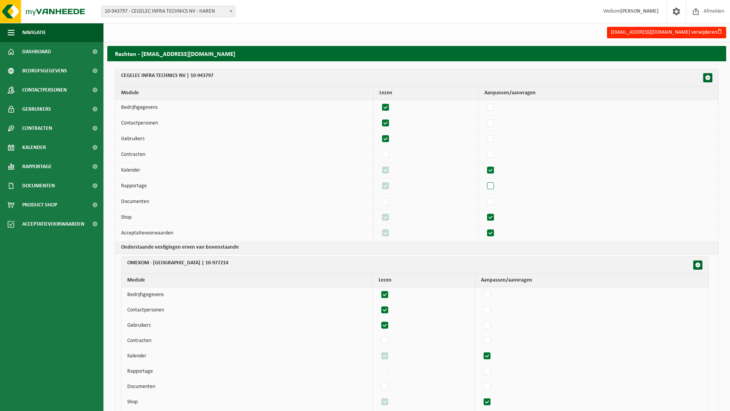
checkbox input "false"
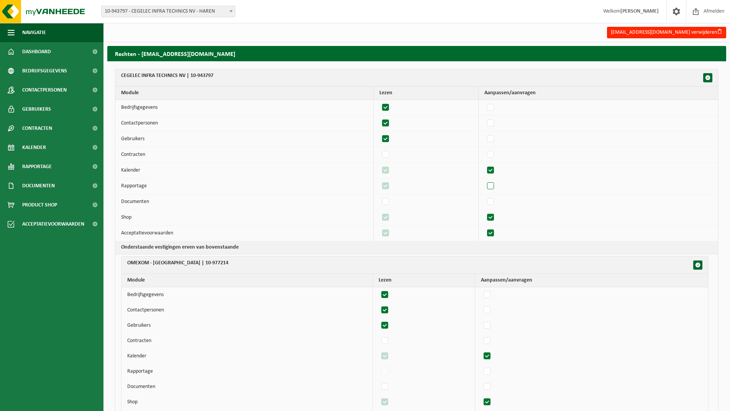
checkbox input "false"
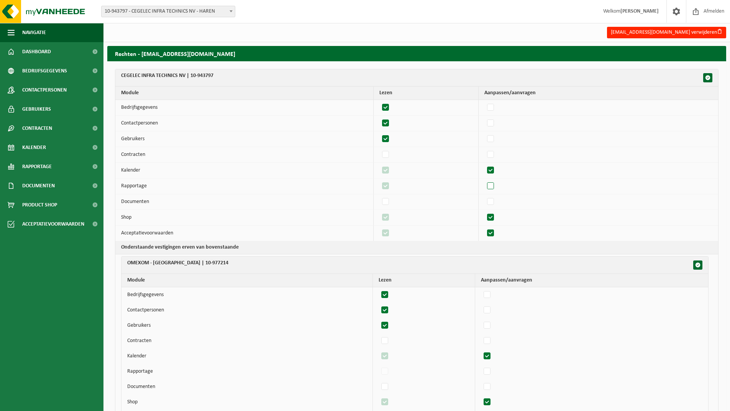
checkbox input "false"
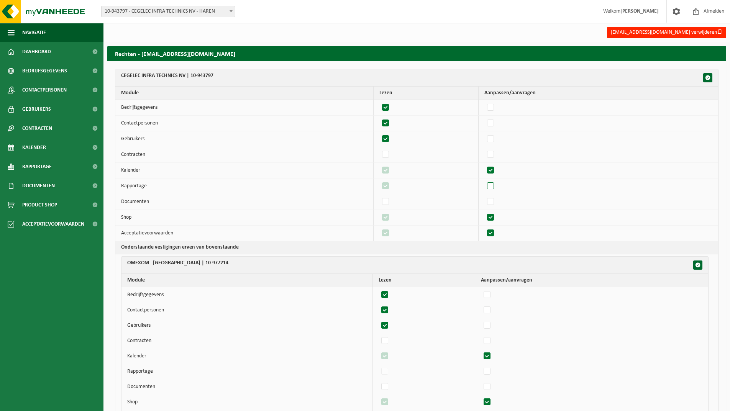
checkbox input "false"
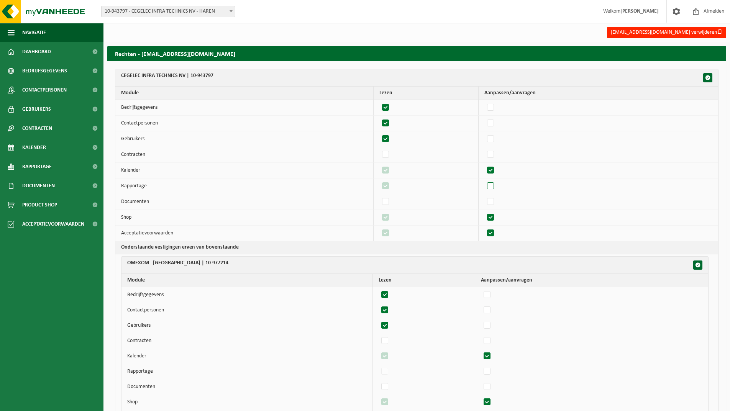
checkbox input "false"
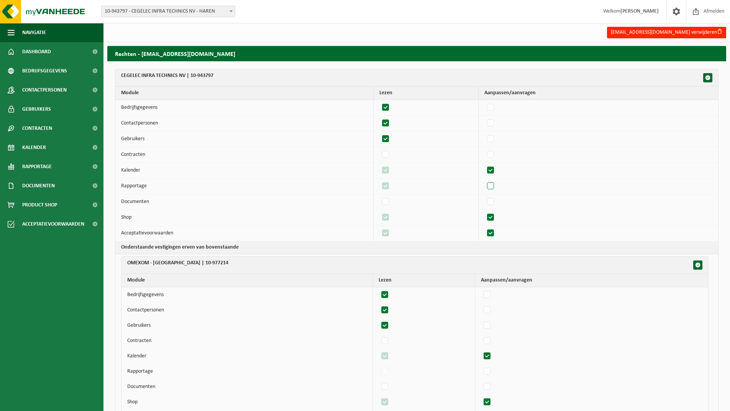
checkbox input "false"
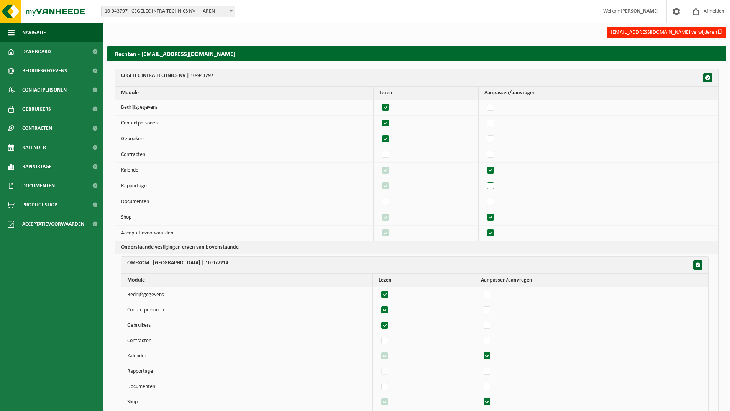
checkbox input "false"
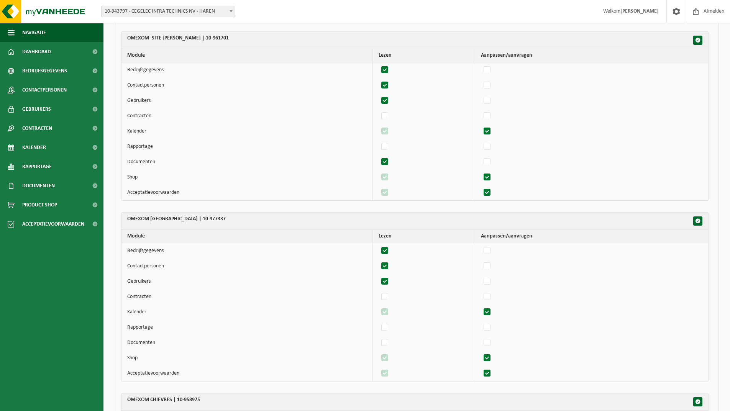
scroll to position [958, 0]
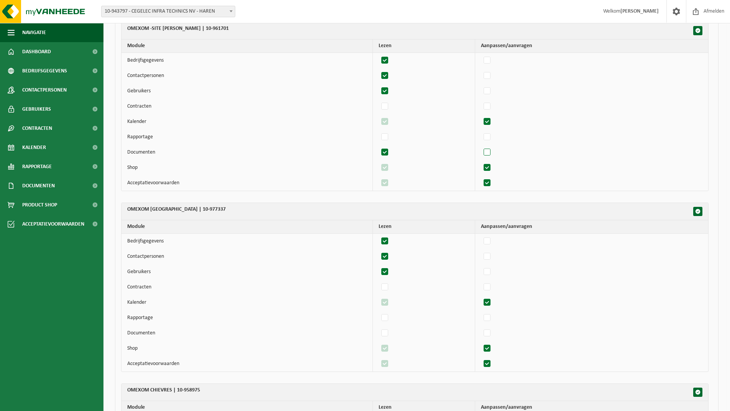
click at [493, 152] on label"] at bounding box center [487, 152] width 11 height 11
click at [481, 147] on input "checkbox" at bounding box center [480, 146] width 0 height 0
checkbox input "true"
click at [493, 140] on label"] at bounding box center [487, 136] width 11 height 11
click at [481, 131] on input "checkbox" at bounding box center [480, 131] width 0 height 0
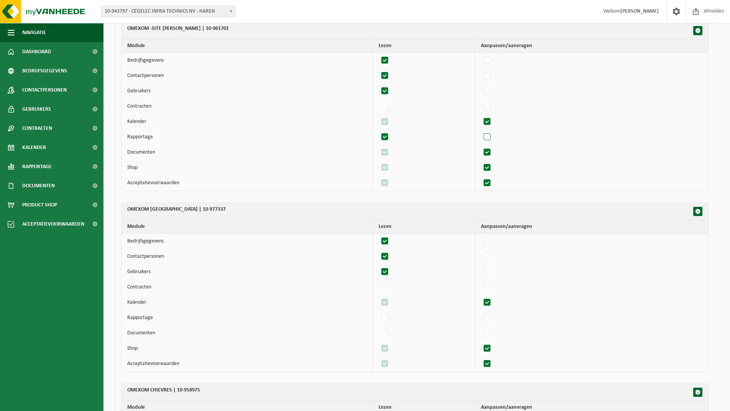
checkbox input "true"
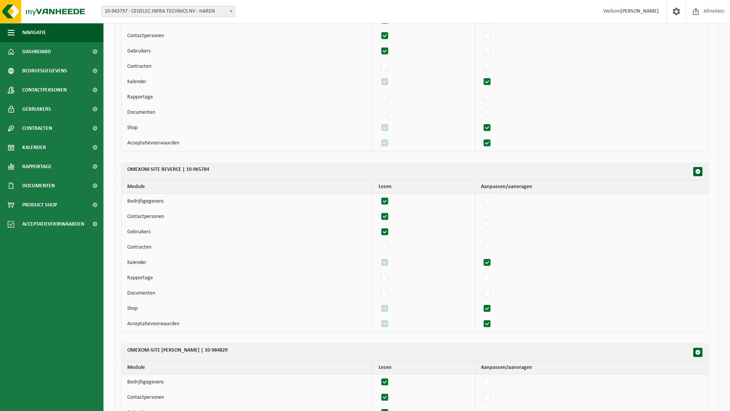
scroll to position [1916, 0]
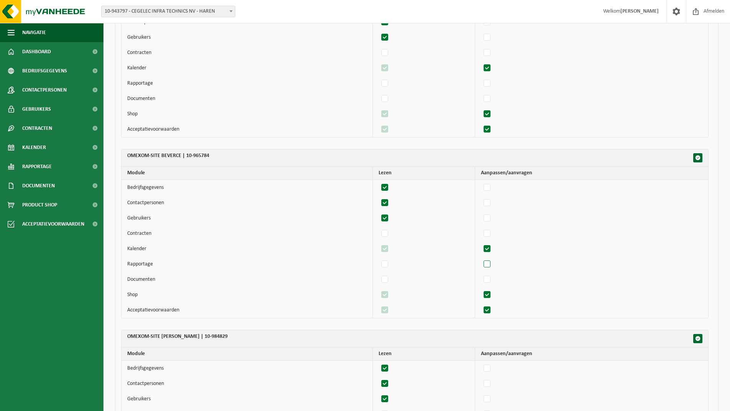
click at [491, 266] on label"] at bounding box center [487, 264] width 11 height 11
click at [481, 259] on input "checkbox" at bounding box center [480, 258] width 0 height 0
checkbox input "true"
click at [491, 262] on label"] at bounding box center [487, 264] width 11 height 11
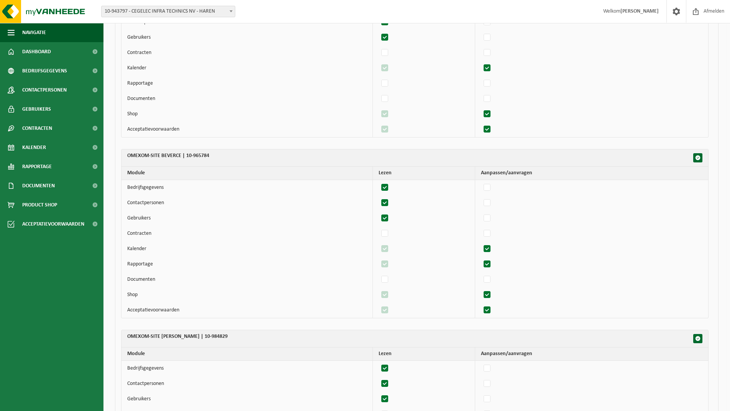
click at [481, 259] on input "checkbox" at bounding box center [480, 258] width 0 height 0
checkbox input "false"
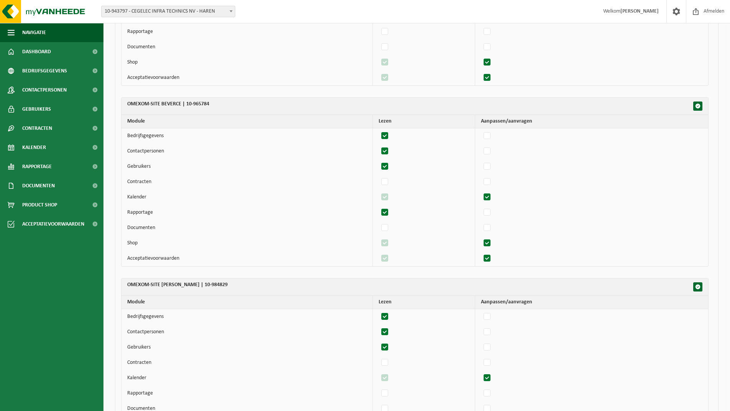
scroll to position [2069, 0]
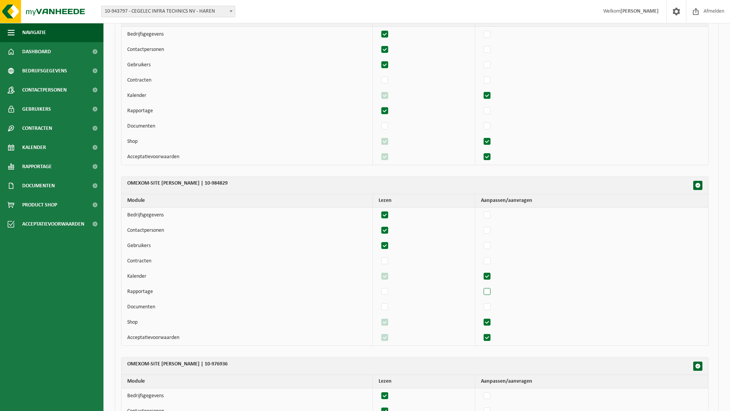
click at [490, 293] on label"] at bounding box center [487, 291] width 11 height 11
click at [481, 286] on input "checkbox" at bounding box center [480, 286] width 0 height 0
checkbox input "true"
click at [493, 308] on label"] at bounding box center [487, 307] width 11 height 11
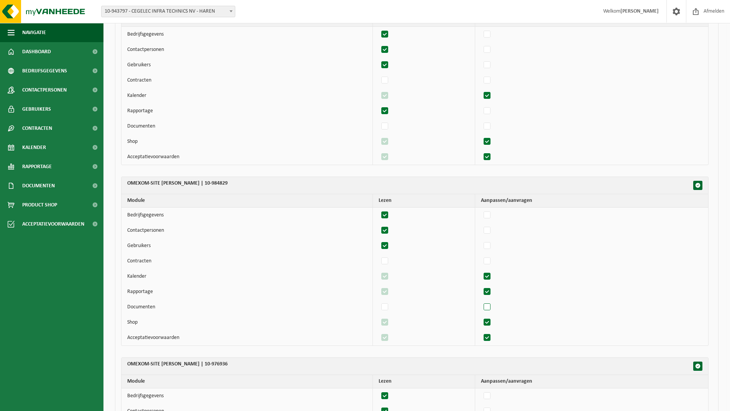
click at [481, 302] on input "checkbox" at bounding box center [480, 301] width 0 height 0
checkbox input "true"
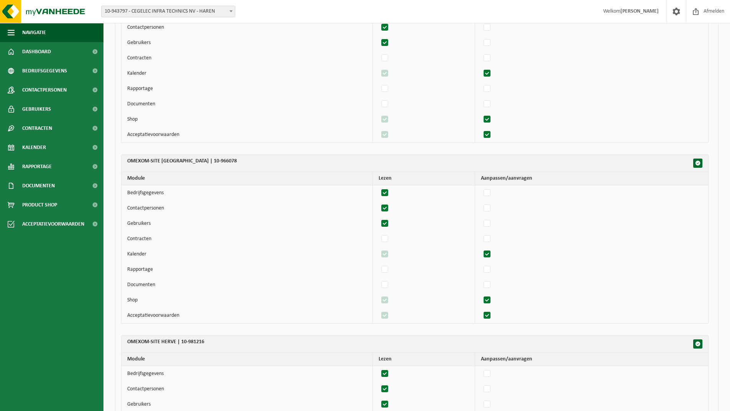
scroll to position [2835, 0]
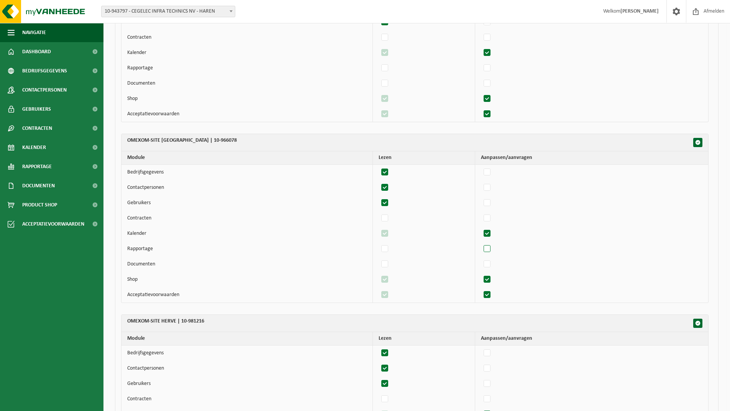
click at [493, 252] on label"] at bounding box center [487, 248] width 11 height 11
click at [481, 243] on input "checkbox" at bounding box center [480, 243] width 0 height 0
checkbox input "true"
click at [493, 265] on label"] at bounding box center [487, 264] width 11 height 11
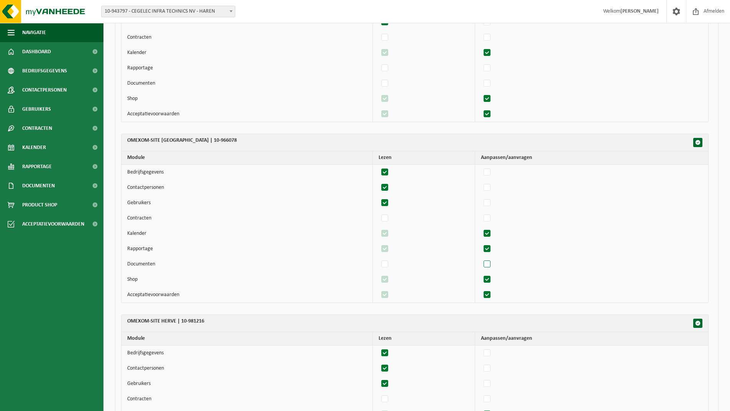
click at [481, 259] on input "checkbox" at bounding box center [480, 258] width 0 height 0
checkbox input "true"
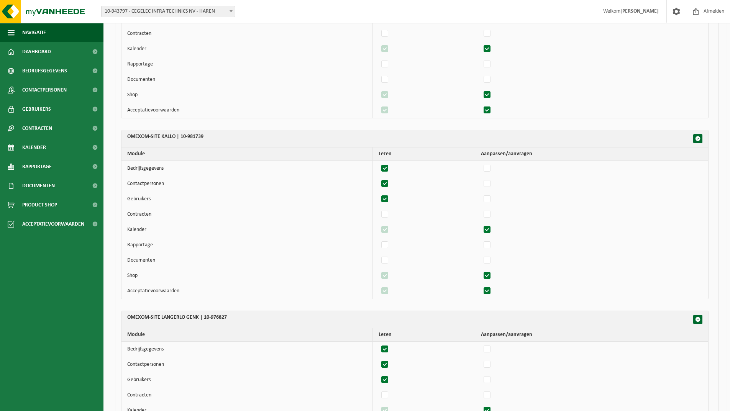
scroll to position [3218, 0]
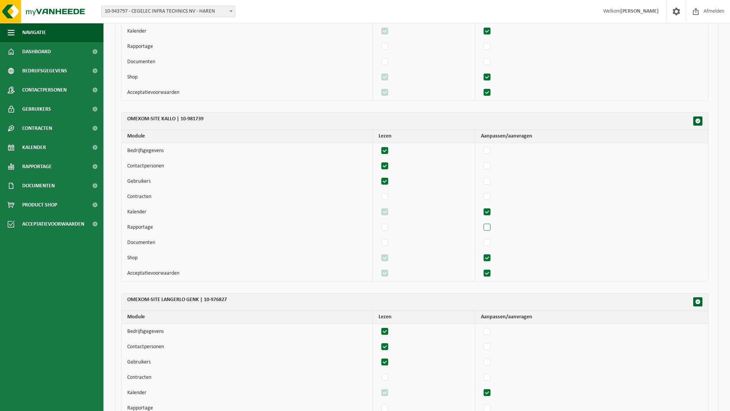
click at [492, 226] on label"] at bounding box center [487, 227] width 11 height 11
click at [481, 222] on input "checkbox" at bounding box center [480, 221] width 0 height 0
checkbox input "true"
click at [493, 243] on label"] at bounding box center [487, 242] width 11 height 11
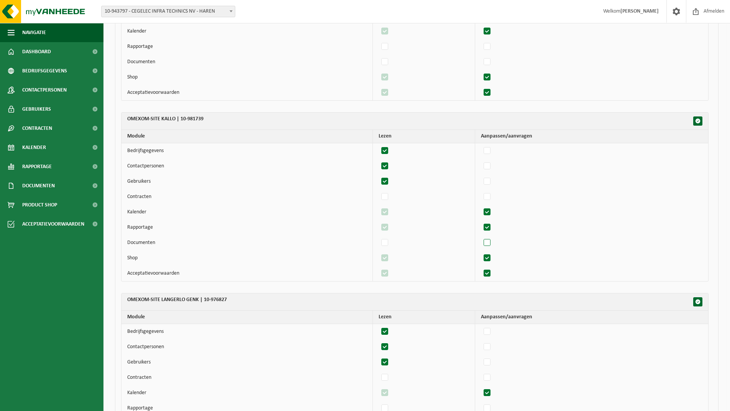
click at [481, 237] on input "checkbox" at bounding box center [480, 237] width 0 height 0
checkbox input "true"
click at [493, 166] on label"] at bounding box center [487, 166] width 11 height 11
click at [481, 161] on input "checkbox" at bounding box center [480, 160] width 0 height 0
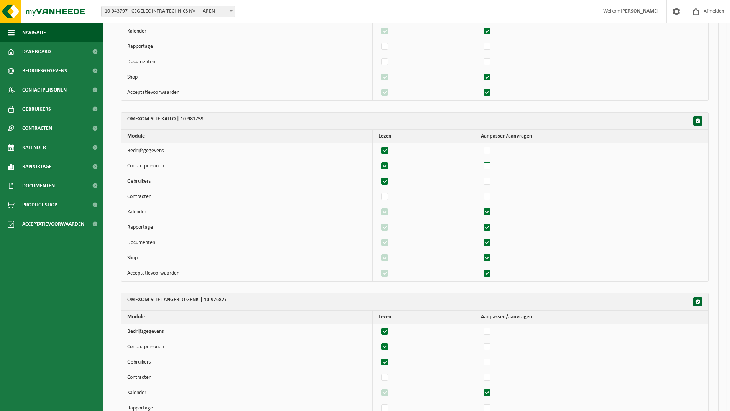
checkbox input "true"
click at [492, 195] on label"] at bounding box center [487, 196] width 11 height 11
click at [481, 191] on input "checkbox" at bounding box center [480, 191] width 0 height 0
checkbox input "true"
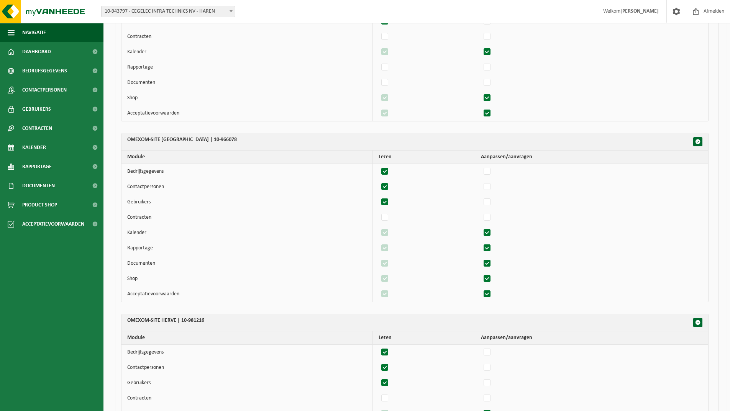
scroll to position [2835, 0]
click at [493, 189] on label"] at bounding box center [487, 187] width 11 height 11
click at [481, 182] on input "checkbox" at bounding box center [480, 182] width 0 height 0
checkbox input "true"
click at [493, 205] on label"] at bounding box center [487, 202] width 11 height 11
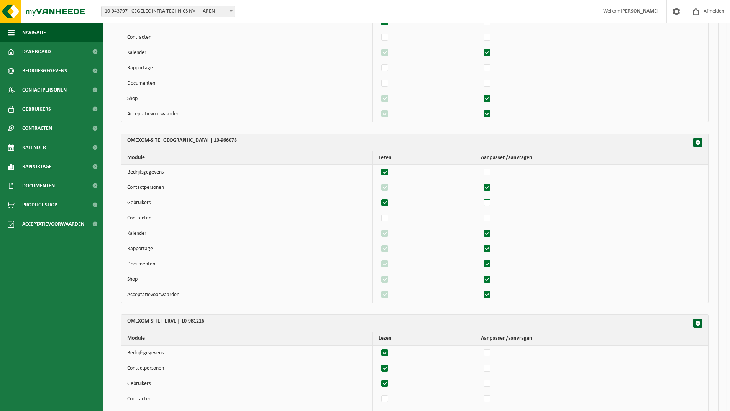
click at [481, 197] on input "checkbox" at bounding box center [480, 197] width 0 height 0
click at [493, 205] on label"] at bounding box center [487, 202] width 11 height 11
click at [481, 197] on input "checkbox" at bounding box center [480, 197] width 0 height 0
click at [493, 205] on label"] at bounding box center [487, 202] width 11 height 11
click at [481, 197] on input "checkbox" at bounding box center [480, 197] width 0 height 0
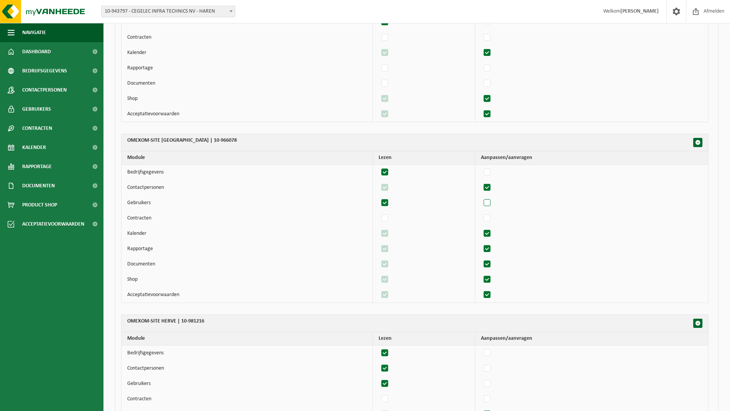
checkbox input "true"
click at [493, 222] on label"] at bounding box center [487, 218] width 11 height 11
click at [481, 213] on input "checkbox" at bounding box center [480, 212] width 0 height 0
checkbox input "true"
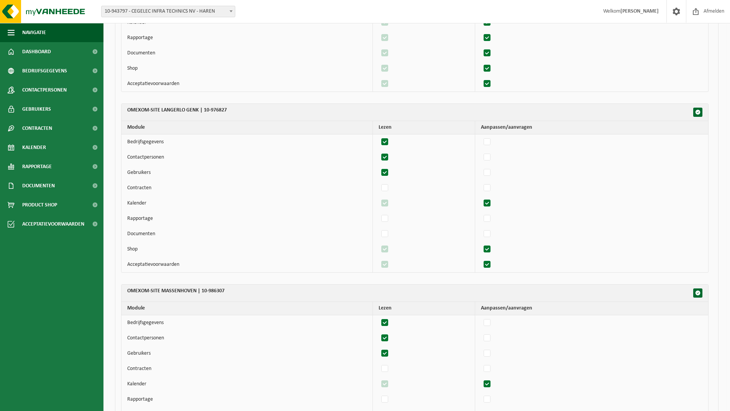
scroll to position [3410, 0]
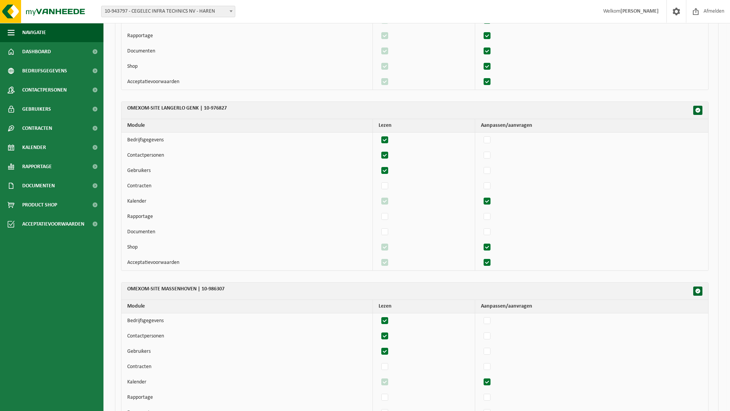
click at [492, 149] on td at bounding box center [591, 155] width 233 height 15
click at [491, 157] on label"] at bounding box center [487, 155] width 11 height 11
click at [481, 150] on input "checkbox" at bounding box center [480, 149] width 0 height 0
checkbox input "true"
click at [489, 187] on label"] at bounding box center [487, 185] width 11 height 11
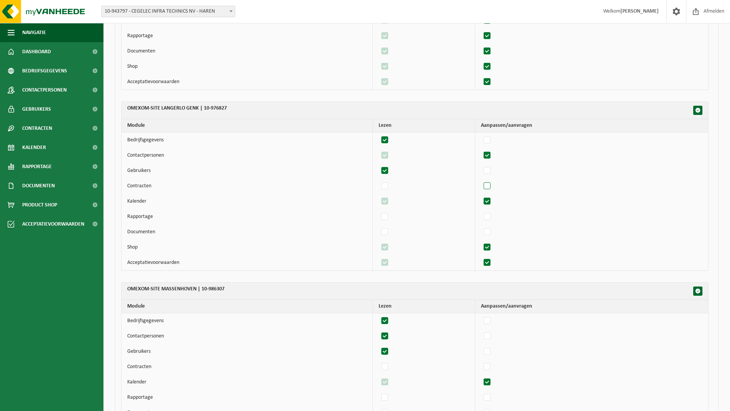
click at [481, 180] on input "checkbox" at bounding box center [480, 180] width 0 height 0
checkbox input "true"
click at [492, 215] on label"] at bounding box center [487, 216] width 11 height 11
click at [481, 211] on input "checkbox" at bounding box center [480, 211] width 0 height 0
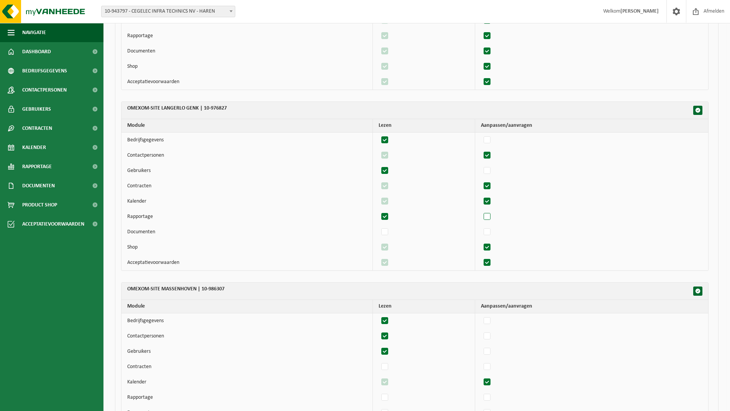
checkbox input "true"
click at [490, 233] on label"] at bounding box center [487, 231] width 11 height 11
click at [481, 226] on input "checkbox" at bounding box center [480, 226] width 0 height 0
checkbox input "true"
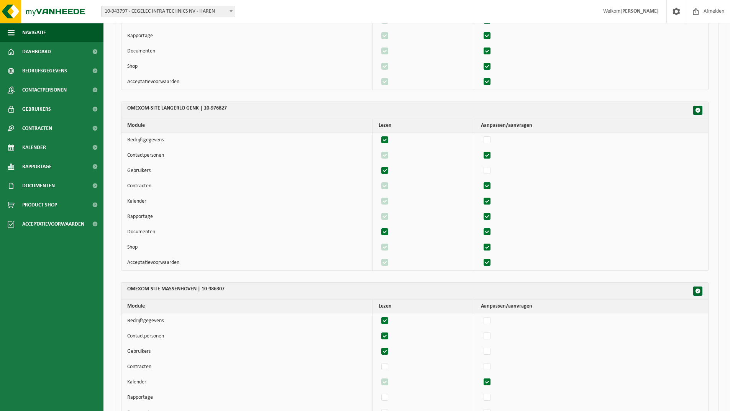
checkbox input "true"
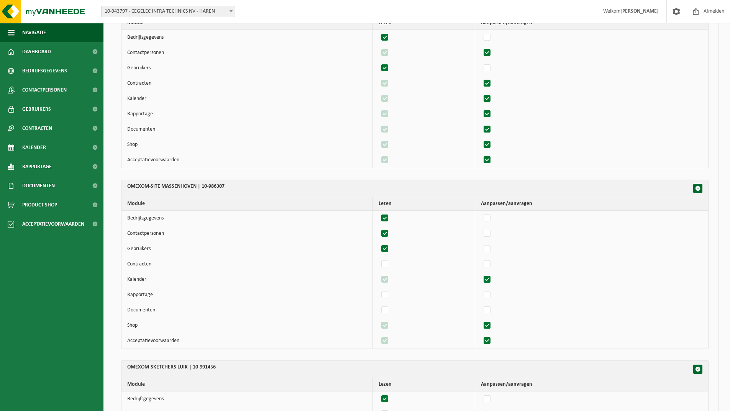
scroll to position [3563, 0]
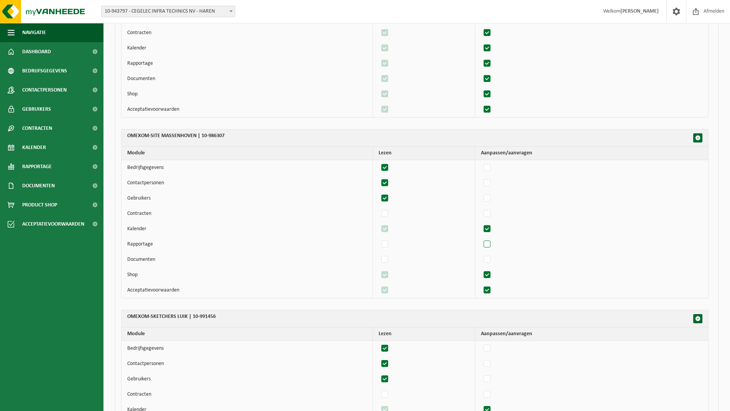
click at [492, 246] on label"] at bounding box center [487, 244] width 11 height 11
click at [481, 239] on input "checkbox" at bounding box center [480, 238] width 0 height 0
checkbox input "true"
click at [493, 257] on label"] at bounding box center [487, 259] width 11 height 11
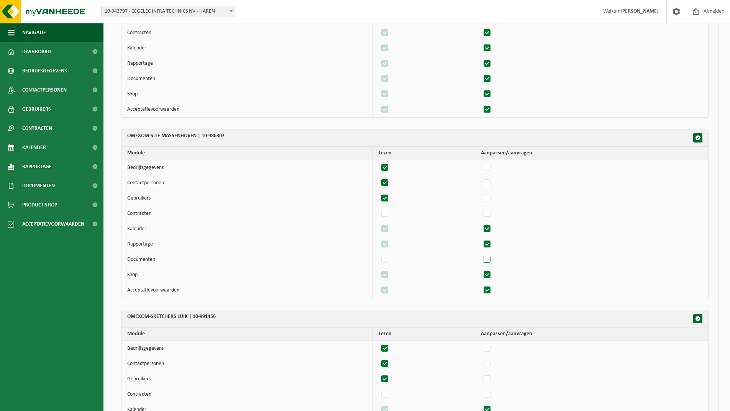
click at [481, 254] on input "checkbox" at bounding box center [480, 254] width 0 height 0
checkbox input "true"
click at [492, 214] on label"] at bounding box center [487, 213] width 11 height 11
click at [481, 208] on input "checkbox" at bounding box center [480, 208] width 0 height 0
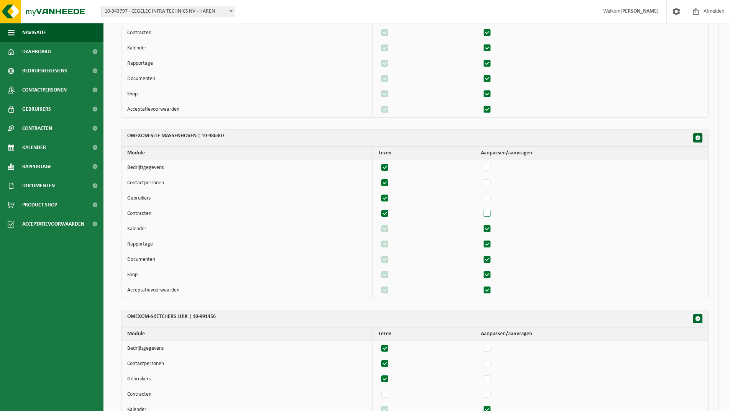
checkbox input "true"
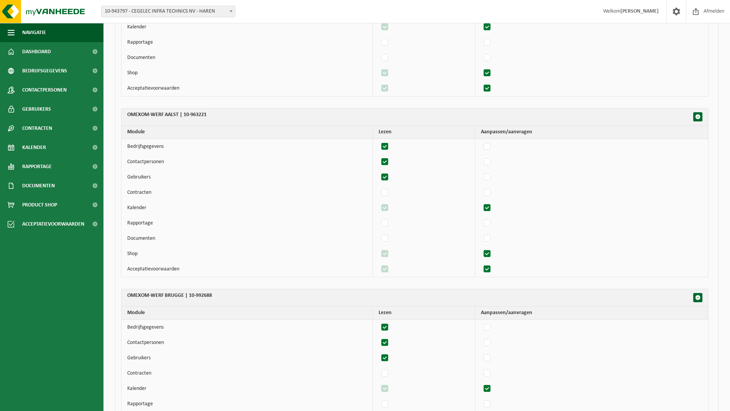
scroll to position [3946, 0]
drag, startPoint x: 493, startPoint y: 224, endPoint x: 494, endPoint y: 234, distance: 10.0
click at [493, 225] on label"] at bounding box center [487, 222] width 11 height 11
click at [481, 217] on input "checkbox" at bounding box center [480, 217] width 0 height 0
checkbox input "true"
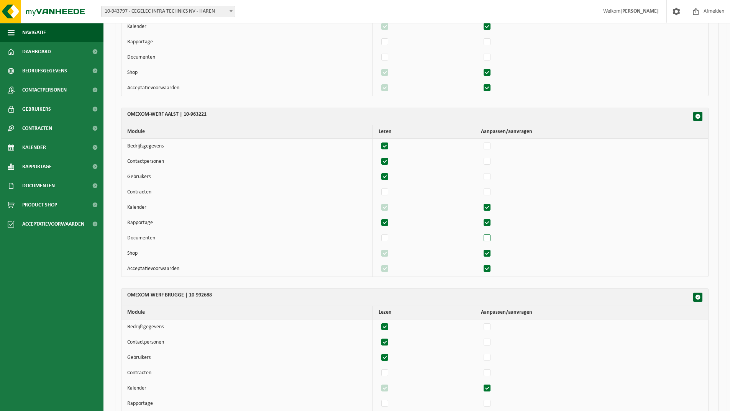
checkbox input "true"
click at [493, 234] on label"] at bounding box center [487, 238] width 11 height 11
click at [481, 233] on input "checkbox" at bounding box center [480, 232] width 0 height 0
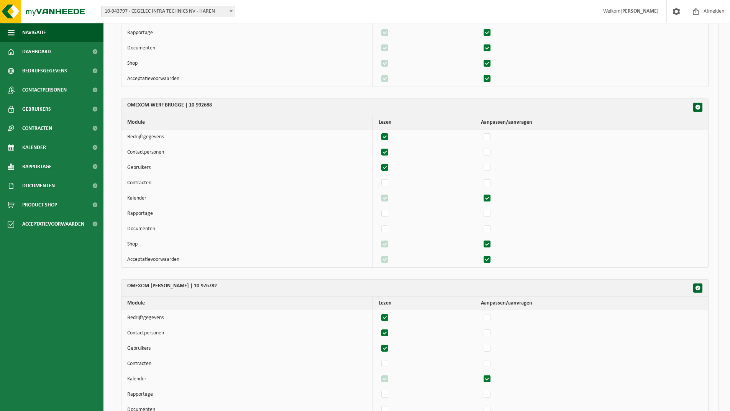
scroll to position [4138, 0]
drag, startPoint x: 493, startPoint y: 211, endPoint x: 493, endPoint y: 216, distance: 4.2
click at [493, 212] on label"] at bounding box center [487, 212] width 11 height 11
click at [481, 207] on input "checkbox" at bounding box center [480, 206] width 0 height 0
click at [493, 225] on label"] at bounding box center [487, 227] width 11 height 11
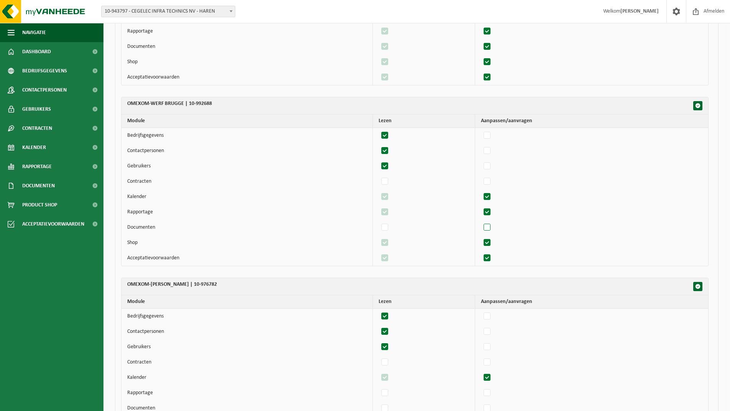
click at [481, 222] on input "checkbox" at bounding box center [480, 221] width 0 height 0
click at [491, 181] on label"] at bounding box center [487, 181] width 11 height 11
click at [481, 176] on input "checkbox" at bounding box center [480, 175] width 0 height 0
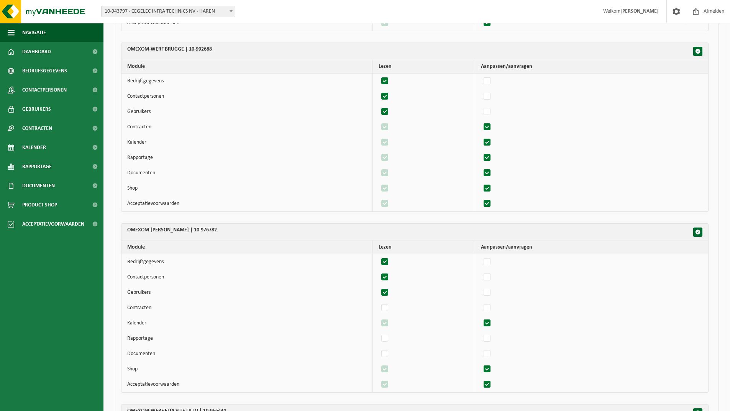
scroll to position [4330, 0]
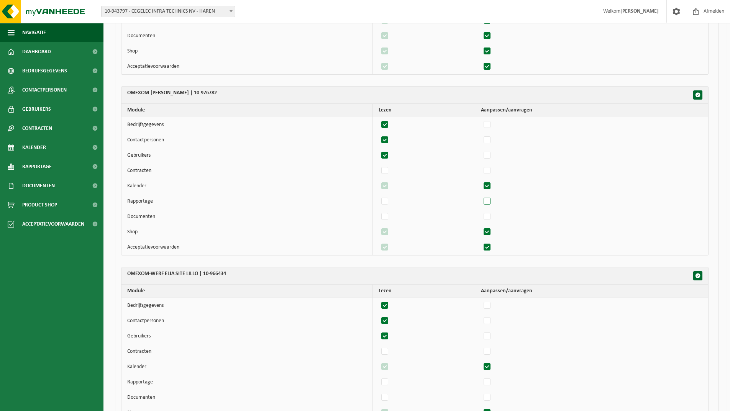
click at [493, 200] on label"] at bounding box center [487, 201] width 11 height 11
click at [481, 196] on input "checkbox" at bounding box center [480, 195] width 0 height 0
click at [492, 215] on label"] at bounding box center [487, 216] width 11 height 11
click at [481, 211] on input "checkbox" at bounding box center [480, 211] width 0 height 0
drag, startPoint x: 490, startPoint y: 170, endPoint x: 497, endPoint y: 179, distance: 12.0
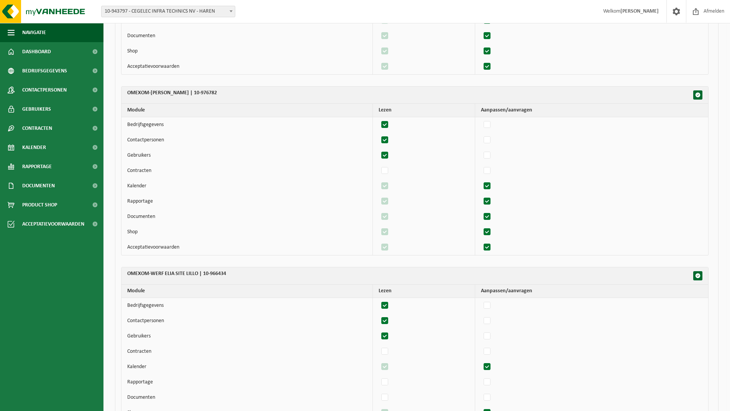
click at [490, 170] on label"] at bounding box center [487, 170] width 11 height 11
click at [481, 165] on input "checkbox" at bounding box center [480, 165] width 0 height 0
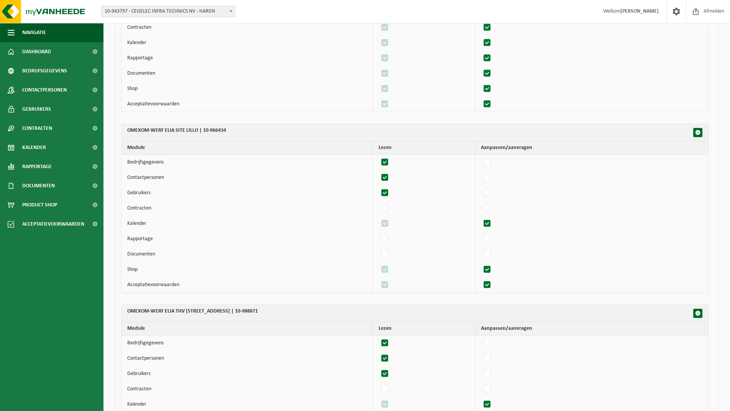
scroll to position [4521, 0]
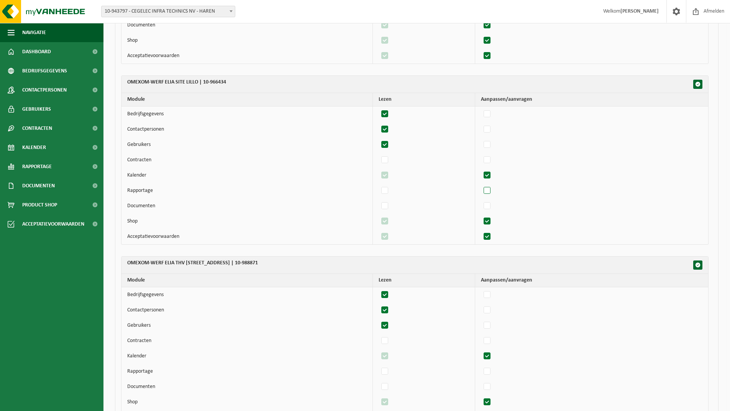
click at [490, 192] on label"] at bounding box center [487, 190] width 11 height 11
click at [481, 185] on input "checkbox" at bounding box center [480, 185] width 0 height 0
drag, startPoint x: 492, startPoint y: 205, endPoint x: 492, endPoint y: 198, distance: 6.5
click at [492, 203] on label"] at bounding box center [487, 205] width 11 height 11
click at [481, 200] on input "checkbox" at bounding box center [480, 200] width 0 height 0
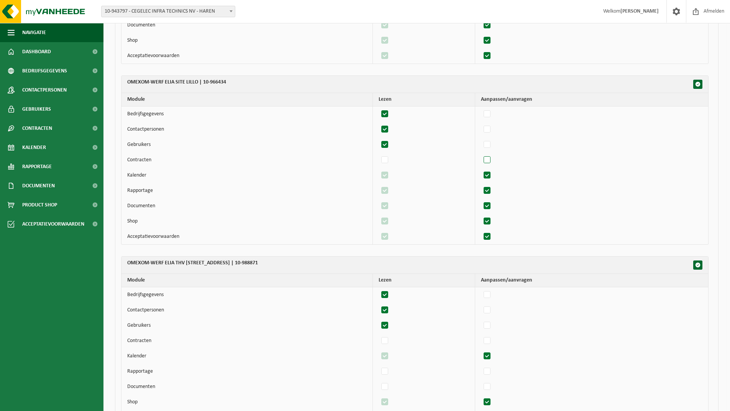
click at [490, 157] on label"] at bounding box center [487, 159] width 11 height 11
click at [481, 154] on input "checkbox" at bounding box center [480, 154] width 0 height 0
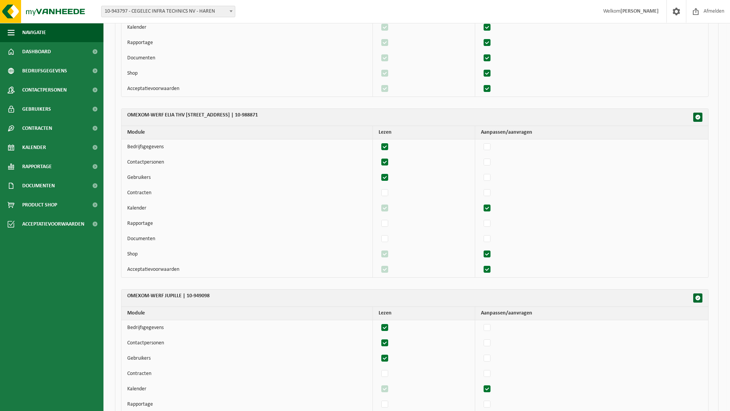
scroll to position [4674, 0]
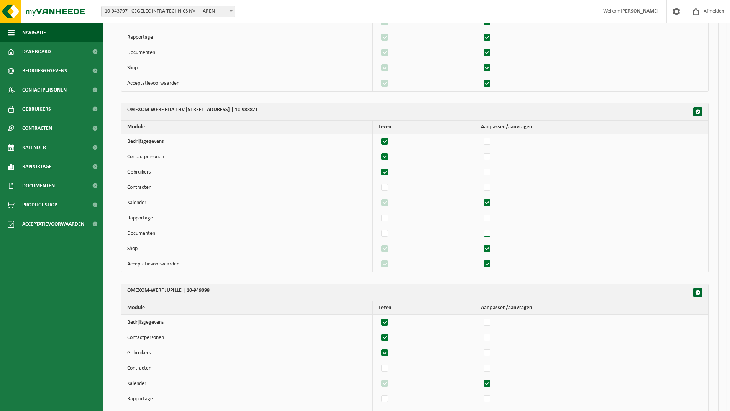
drag, startPoint x: 490, startPoint y: 218, endPoint x: 490, endPoint y: 229, distance: 11.1
click at [490, 218] on label"] at bounding box center [487, 218] width 11 height 11
click at [481, 213] on input "checkbox" at bounding box center [480, 212] width 0 height 0
click at [490, 232] on label"] at bounding box center [487, 233] width 11 height 11
click at [481, 228] on input "checkbox" at bounding box center [480, 228] width 0 height 0
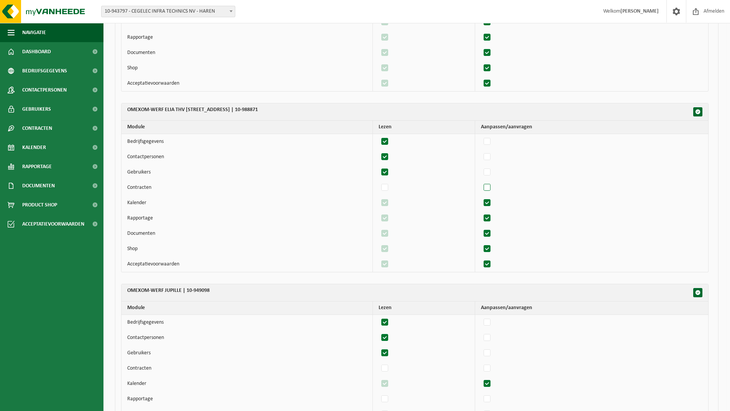
click at [491, 191] on label"] at bounding box center [487, 187] width 11 height 11
click at [481, 182] on input "checkbox" at bounding box center [480, 182] width 0 height 0
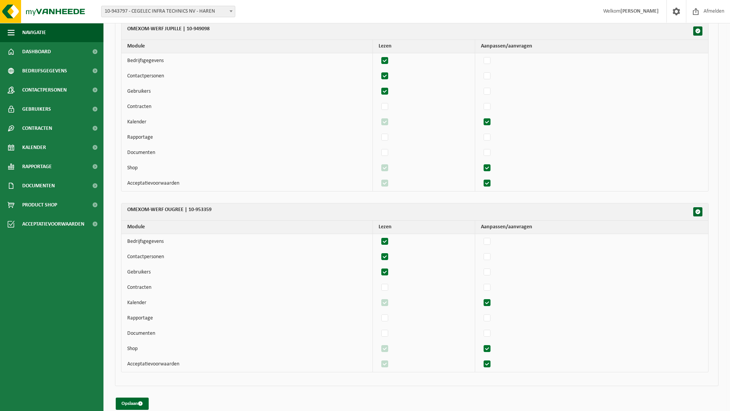
scroll to position [4946, 0]
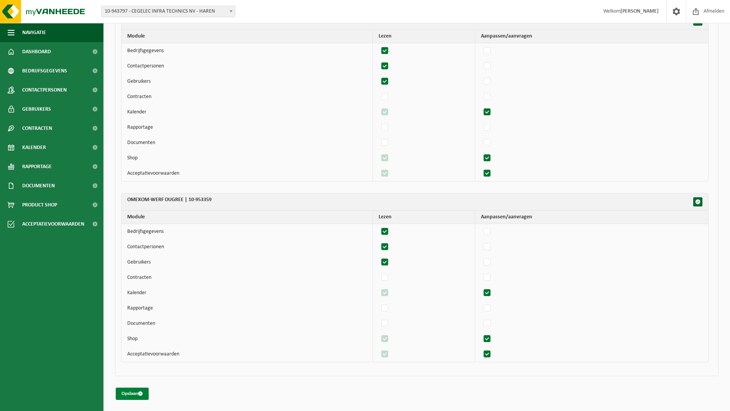
click at [121, 393] on button "Opslaan" at bounding box center [132, 394] width 33 height 12
